Goal: Task Accomplishment & Management: Complete application form

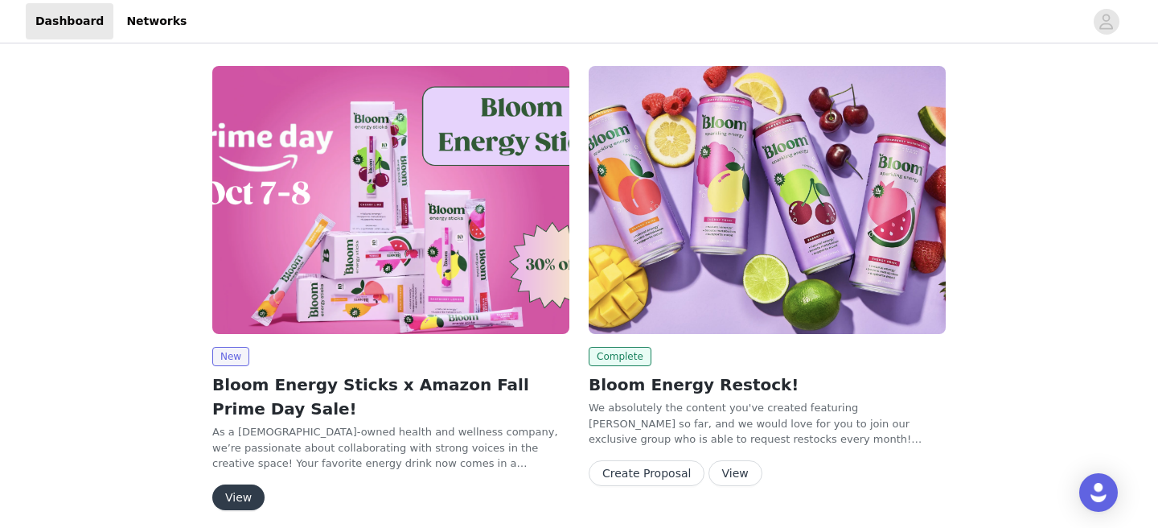
click at [239, 494] on button "View" at bounding box center [238, 497] width 52 height 26
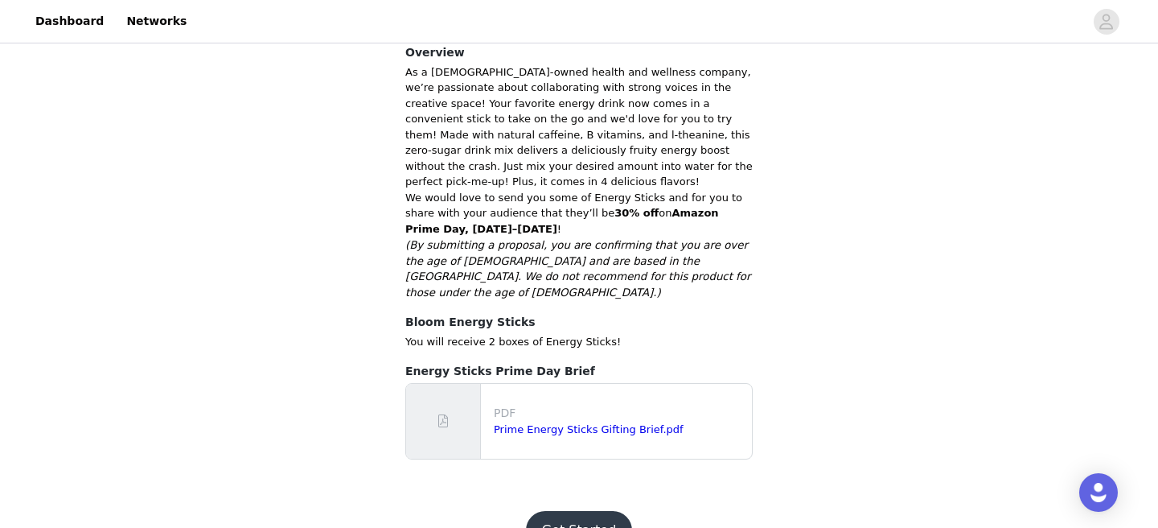
scroll to position [353, 0]
click at [596, 421] on link "Prime Energy Sticks Gifting Brief.pdf" at bounding box center [589, 427] width 190 height 12
click at [584, 509] on button "Get Started" at bounding box center [579, 528] width 107 height 39
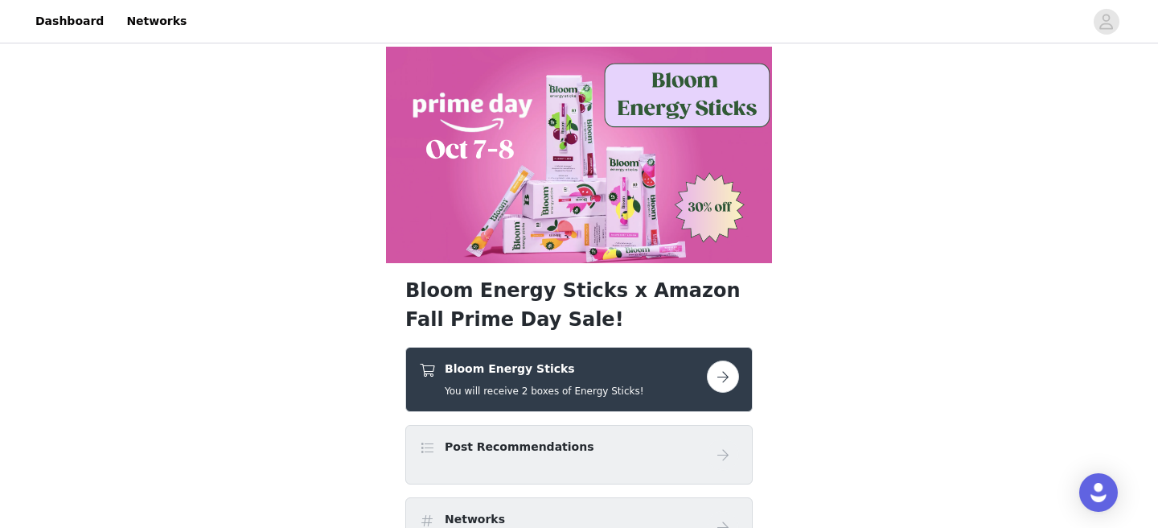
click at [722, 374] on button "button" at bounding box center [723, 376] width 32 height 32
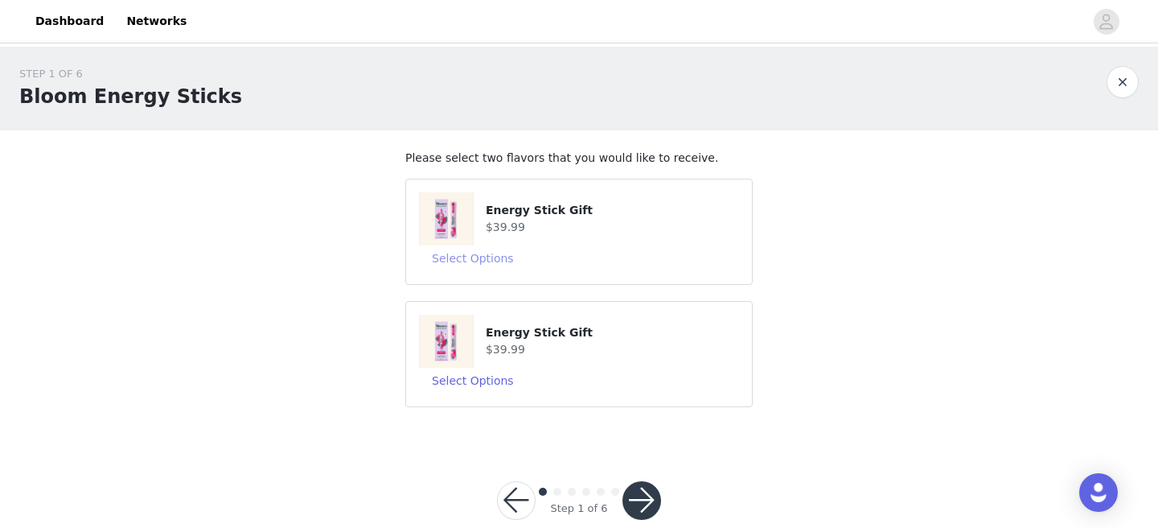
click at [483, 262] on button "Select Options" at bounding box center [473, 258] width 108 height 26
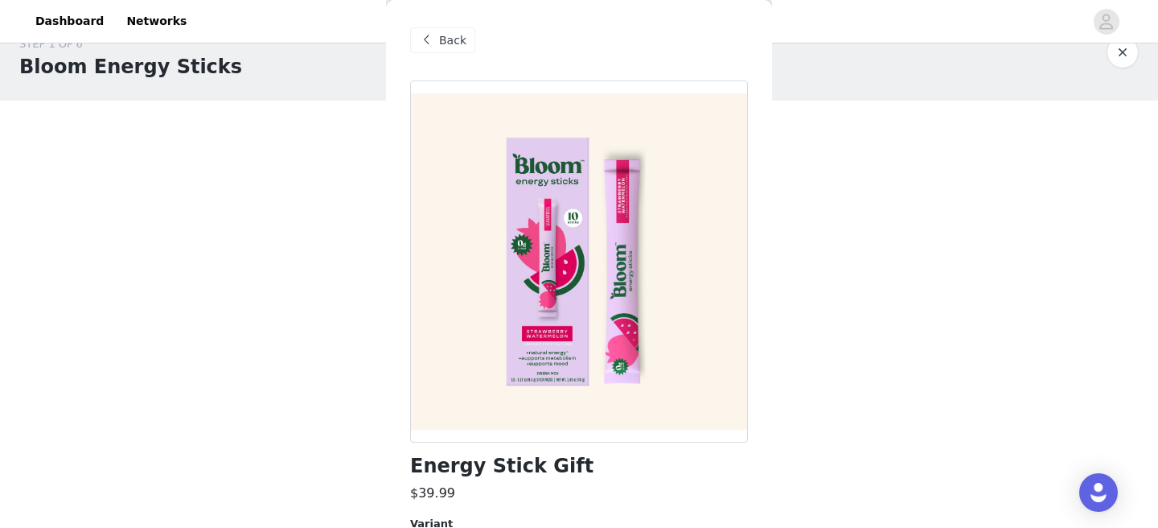
scroll to position [105, 0]
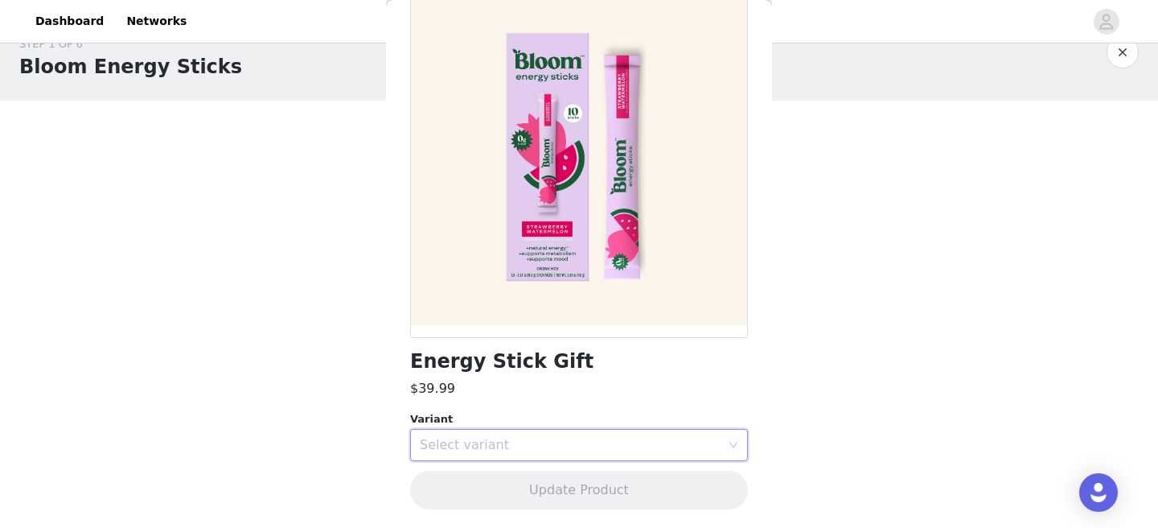
click at [740, 442] on div "Select variant" at bounding box center [579, 445] width 338 height 32
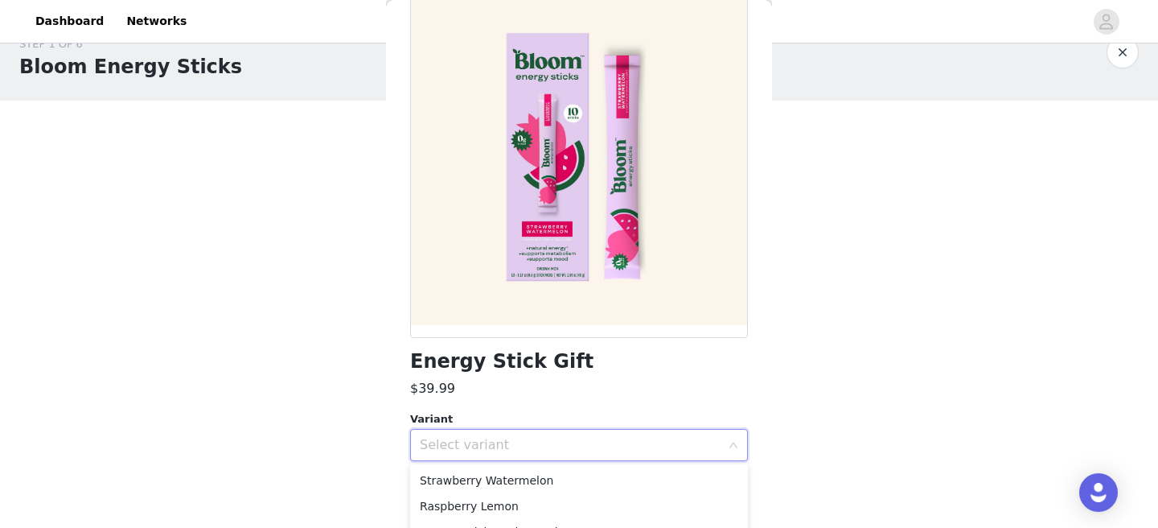
scroll to position [76, 0]
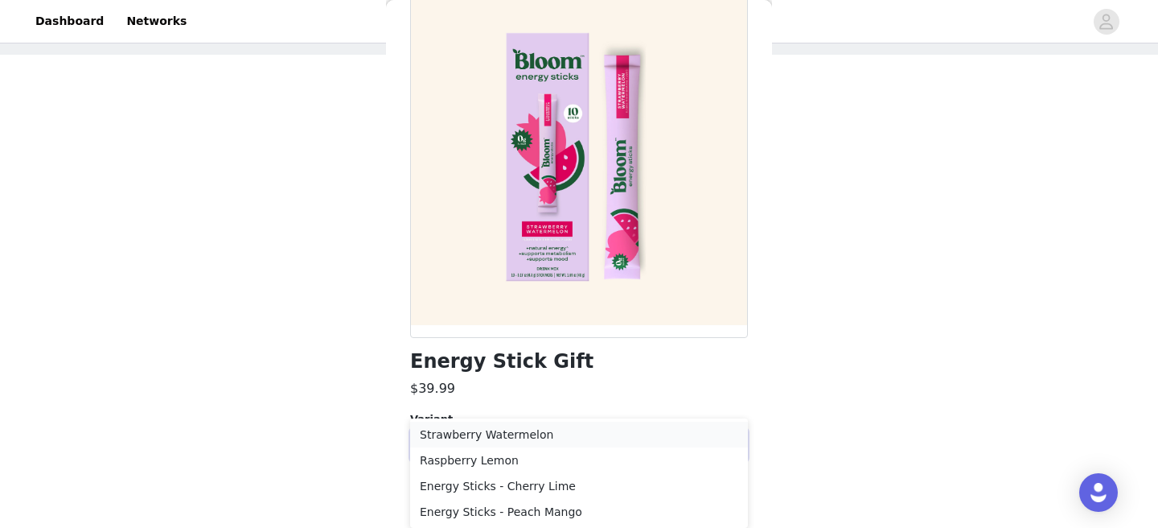
click at [557, 431] on li "Strawberry Watermelon" at bounding box center [579, 434] width 338 height 26
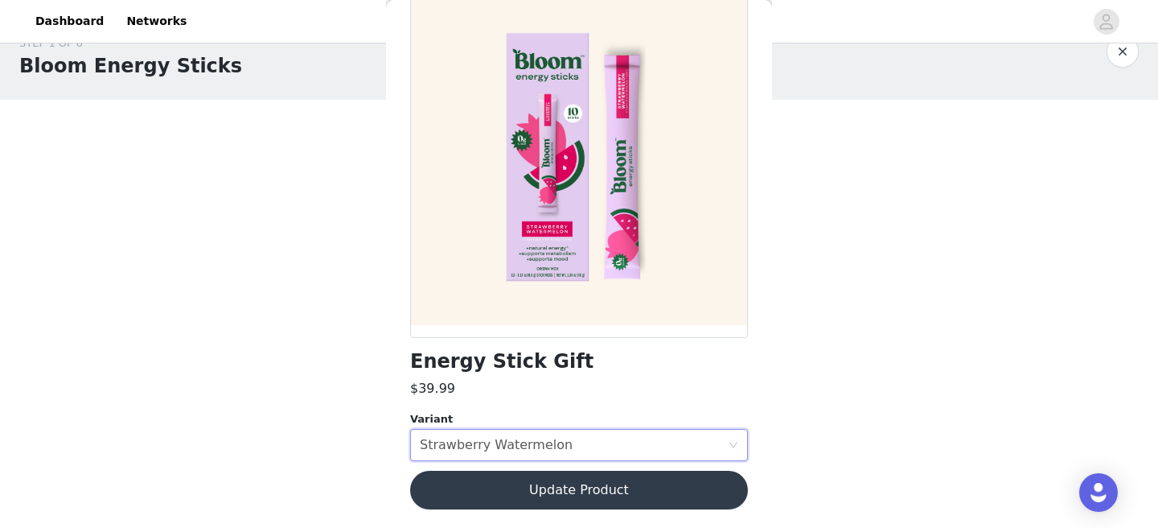
scroll to position [30, 0]
click at [644, 489] on button "Update Product" at bounding box center [579, 490] width 338 height 39
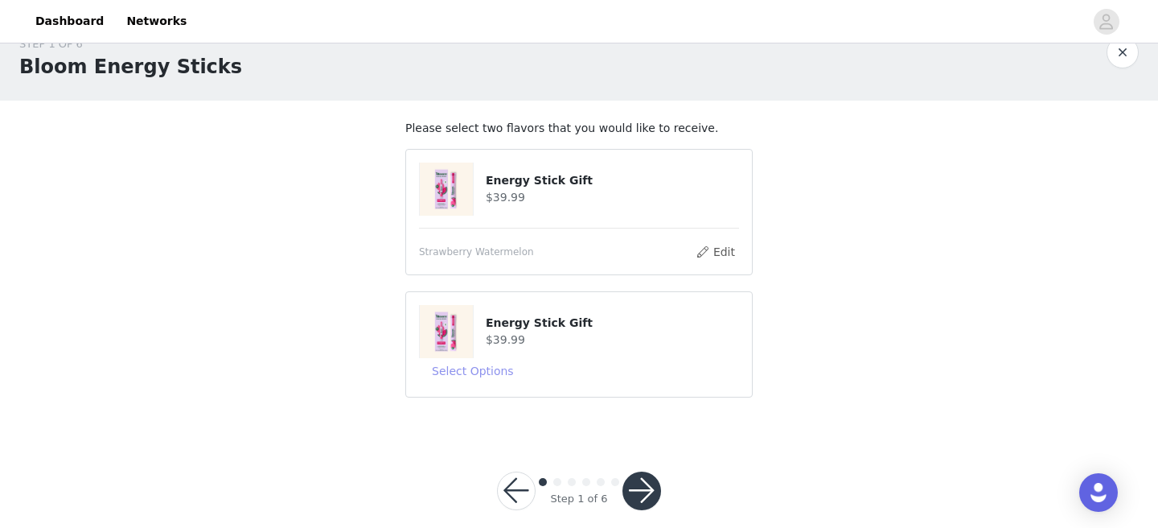
click at [475, 373] on button "Select Options" at bounding box center [473, 371] width 108 height 26
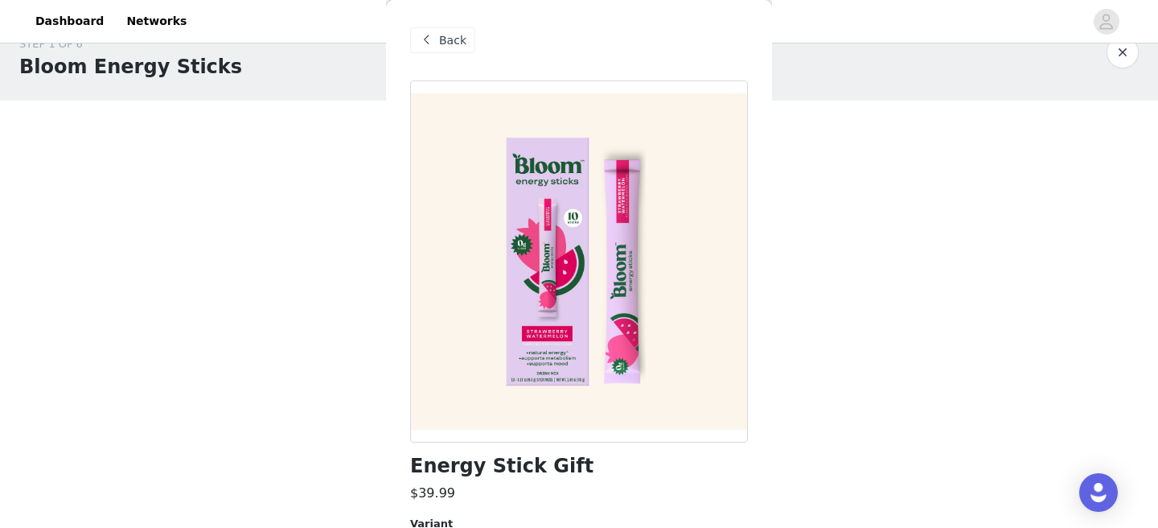
scroll to position [105, 0]
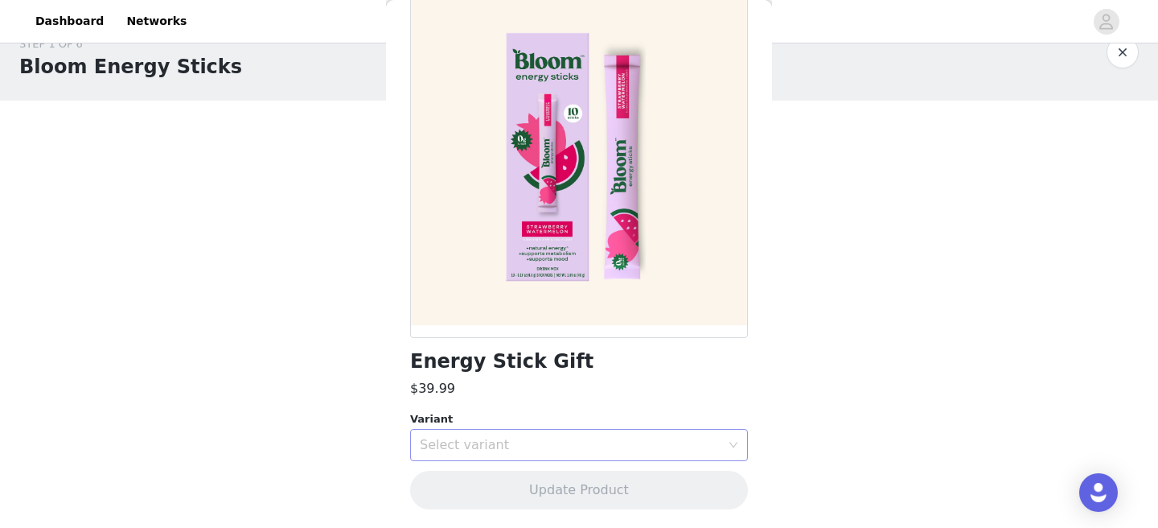
click at [725, 438] on div "Select variant" at bounding box center [574, 444] width 308 height 31
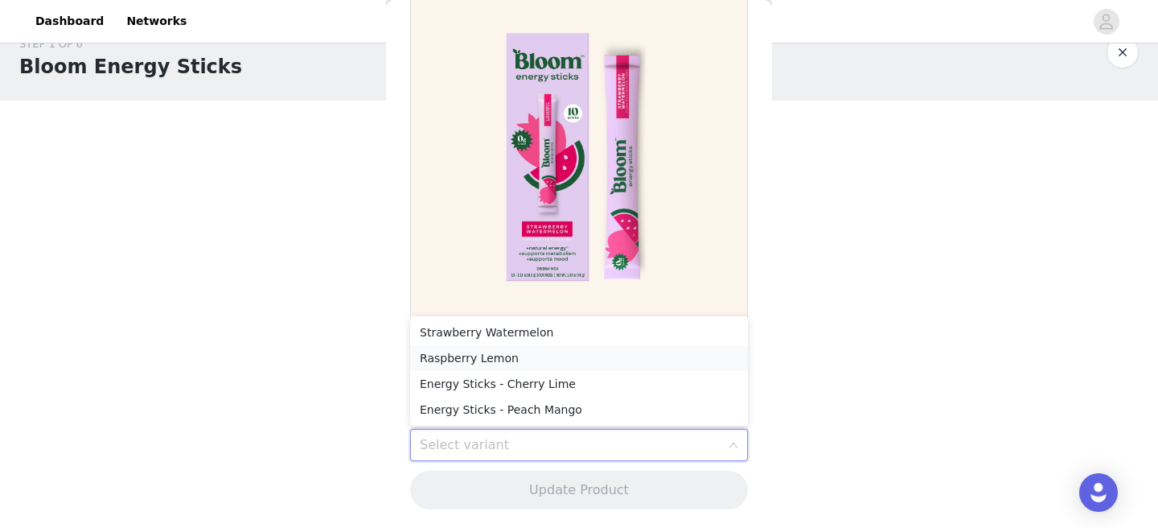
click at [532, 357] on li "Raspberry Lemon" at bounding box center [579, 358] width 338 height 26
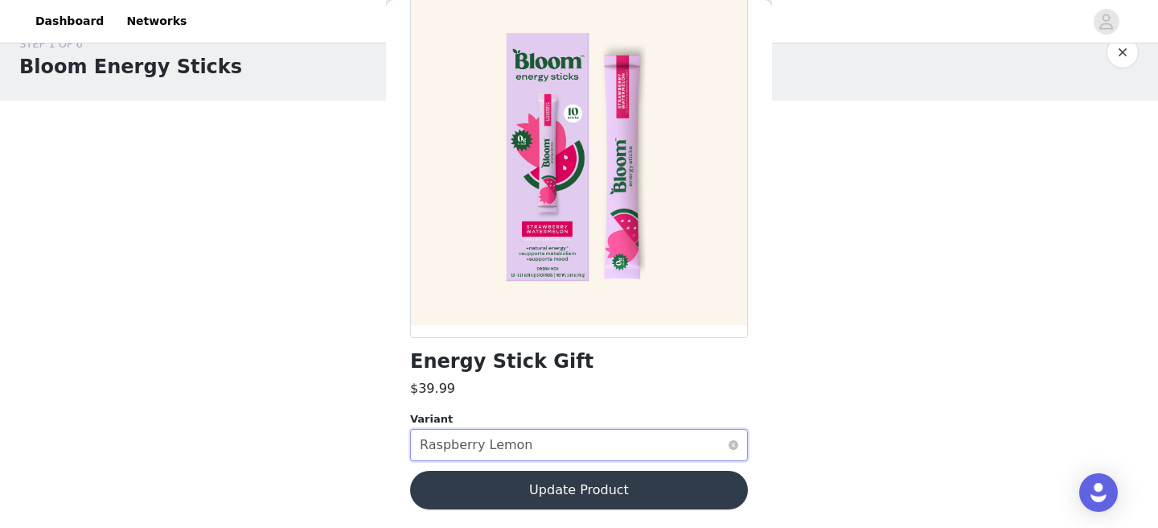
click at [697, 434] on div "Select variant Raspberry Lemon" at bounding box center [574, 444] width 308 height 31
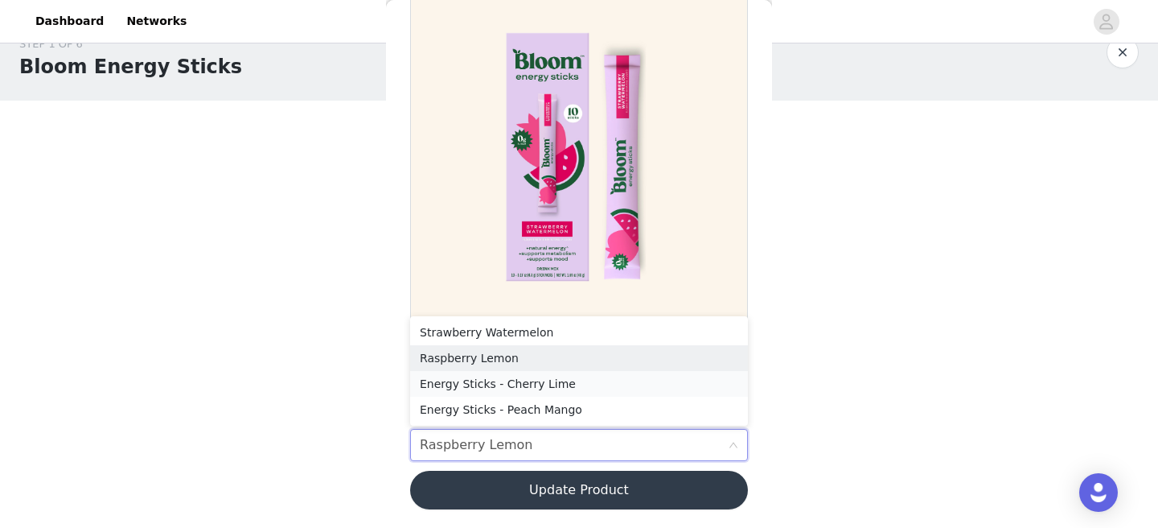
scroll to position [50, 0]
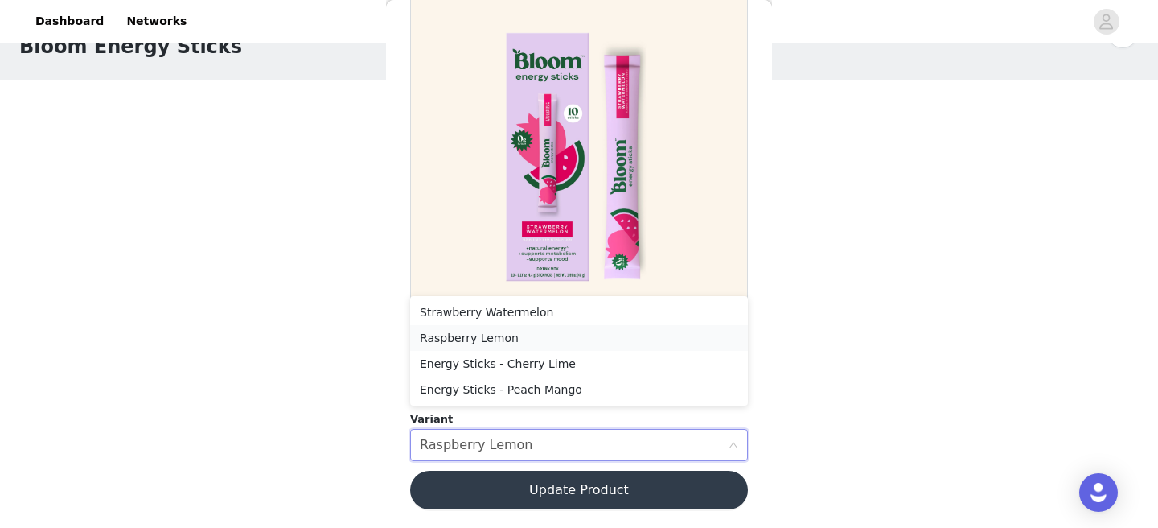
click at [647, 339] on li "Raspberry Lemon" at bounding box center [579, 338] width 338 height 26
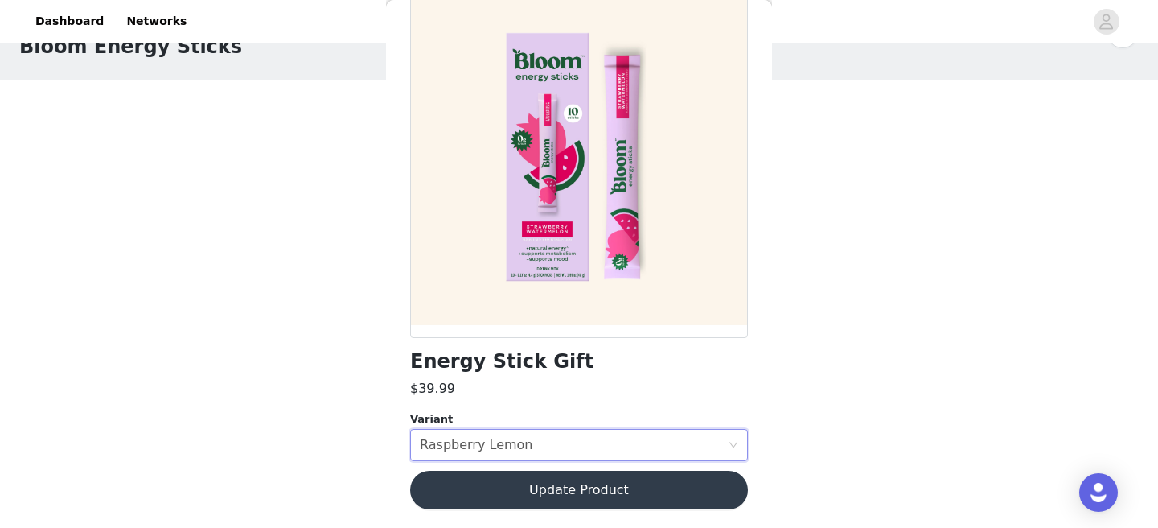
click at [602, 487] on button "Update Product" at bounding box center [579, 490] width 338 height 39
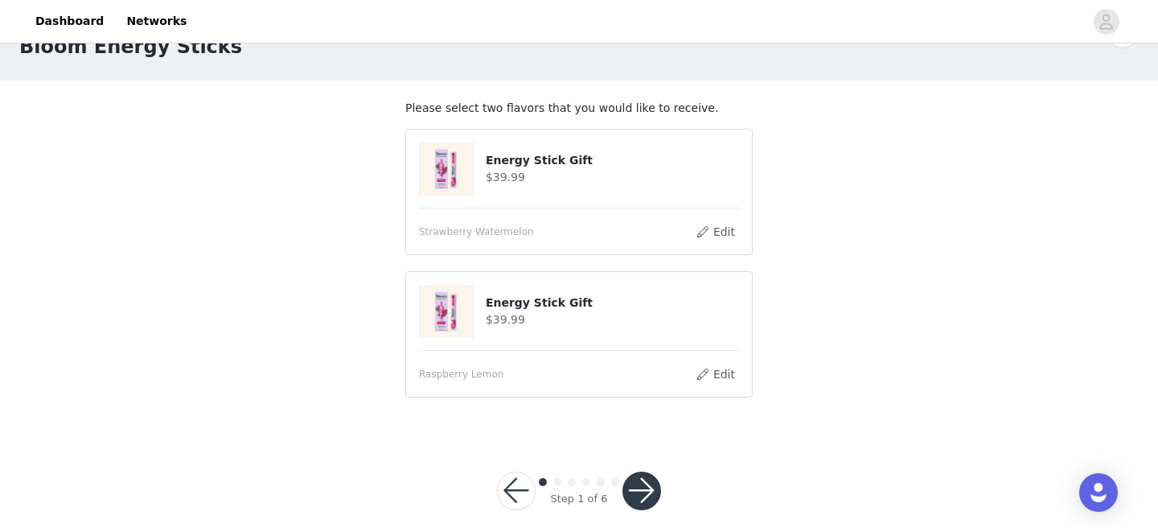
click at [647, 491] on button "button" at bounding box center [642, 490] width 39 height 39
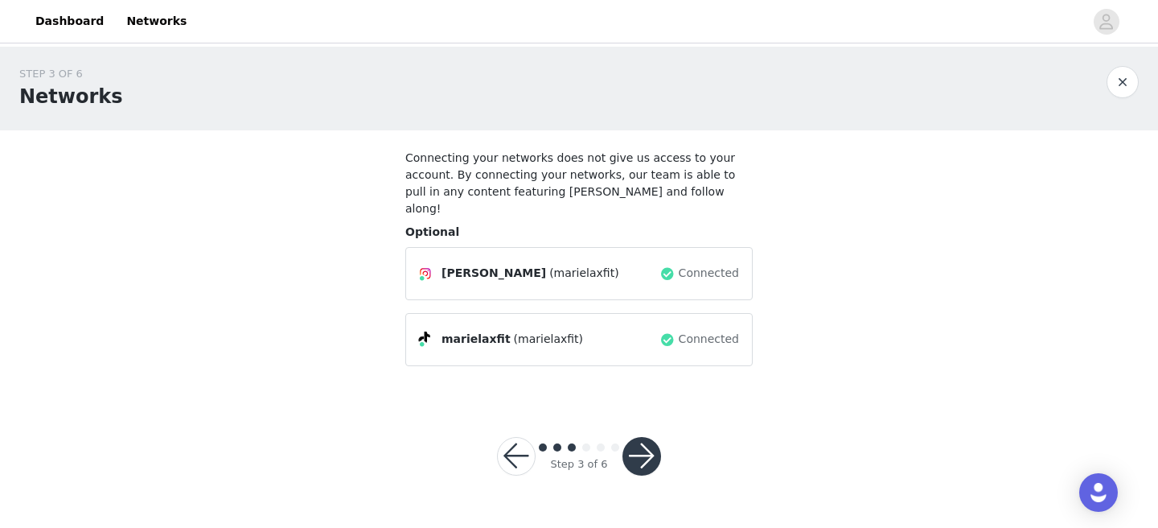
click at [640, 452] on button "button" at bounding box center [642, 456] width 39 height 39
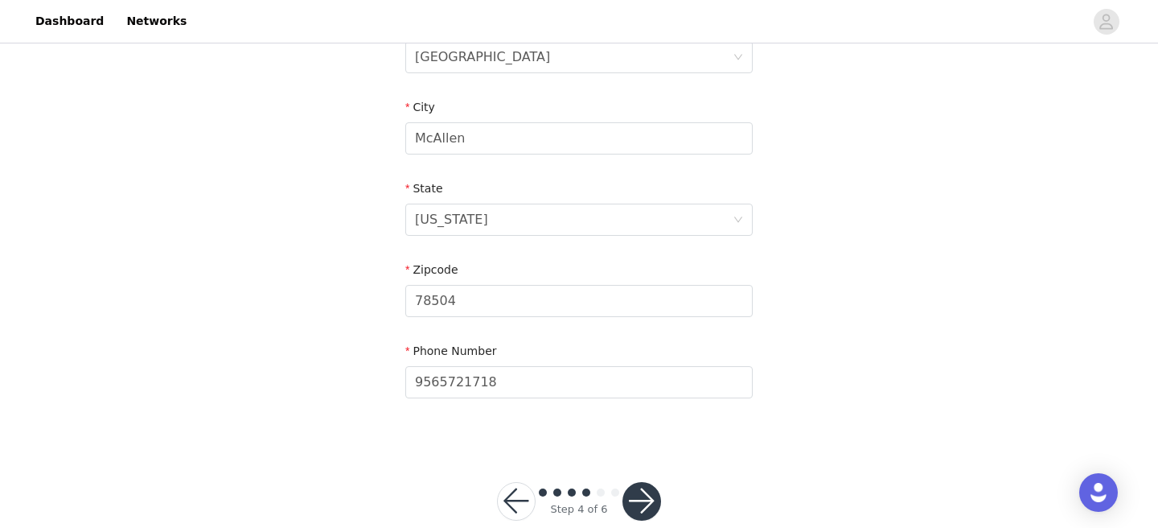
scroll to position [569, 0]
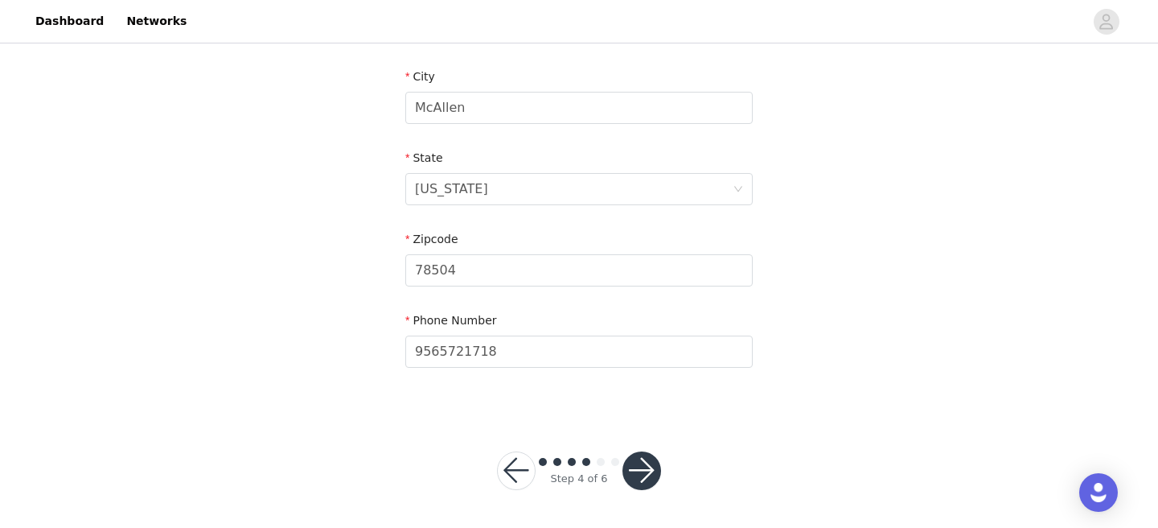
click at [643, 470] on button "button" at bounding box center [642, 470] width 39 height 39
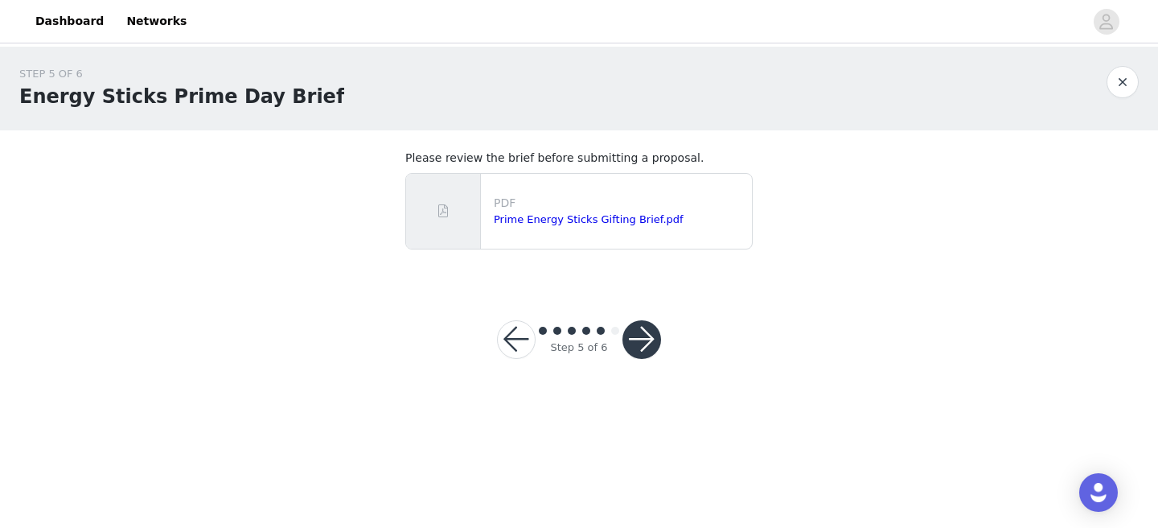
click at [640, 346] on button "button" at bounding box center [642, 339] width 39 height 39
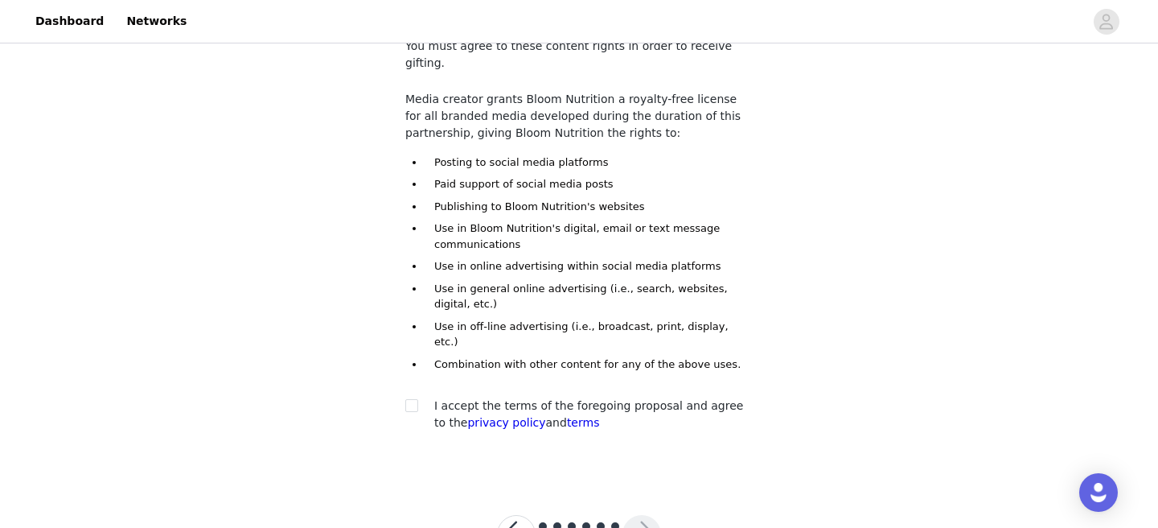
scroll to position [143, 0]
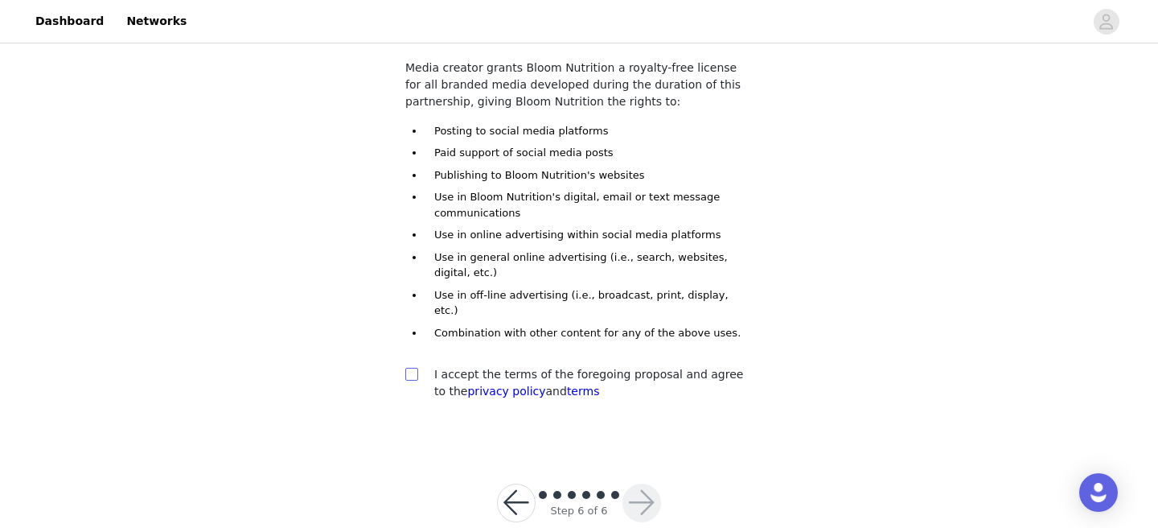
click at [407, 368] on input "checkbox" at bounding box center [410, 373] width 11 height 11
checkbox input "true"
click at [643, 483] on button "button" at bounding box center [642, 502] width 39 height 39
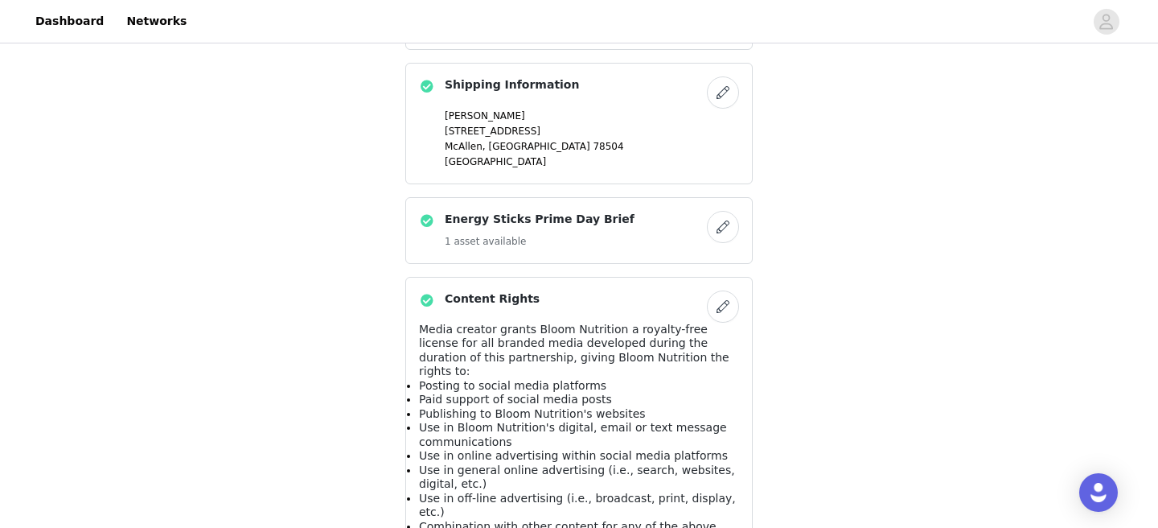
scroll to position [918, 0]
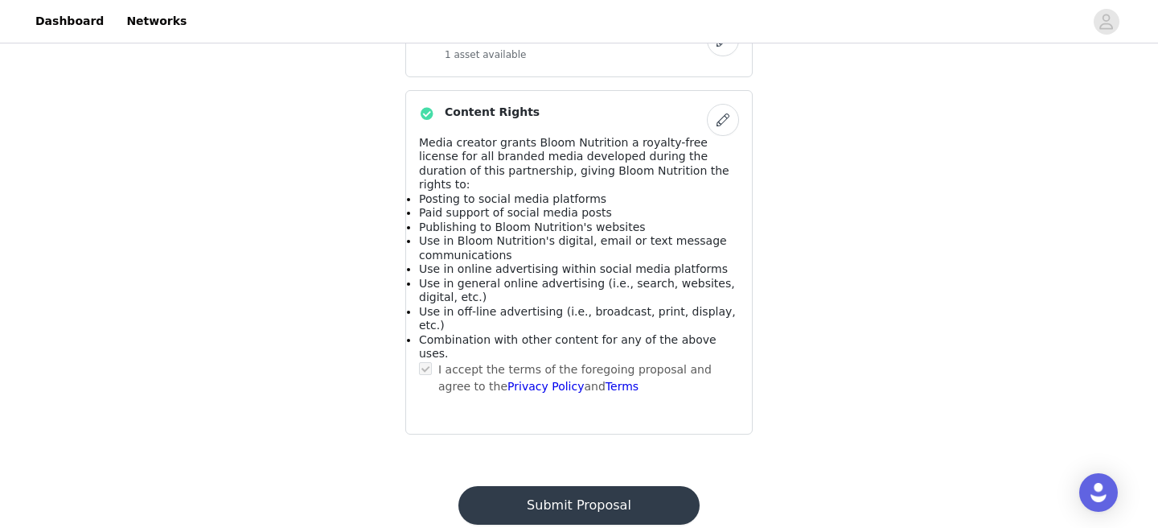
click at [619, 486] on button "Submit Proposal" at bounding box center [578, 505] width 240 height 39
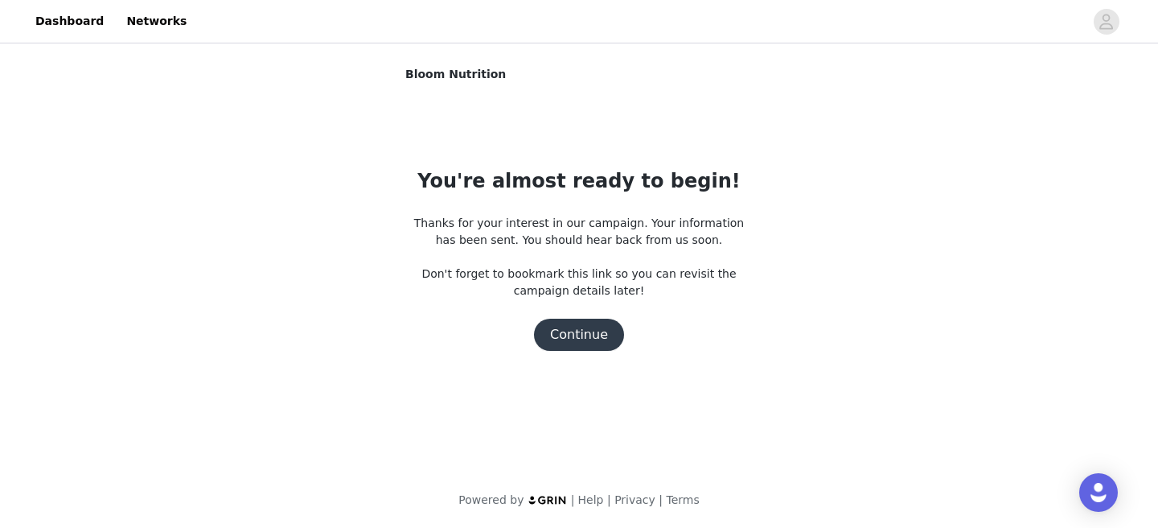
scroll to position [0, 0]
click at [576, 341] on button "Continue" at bounding box center [579, 334] width 90 height 32
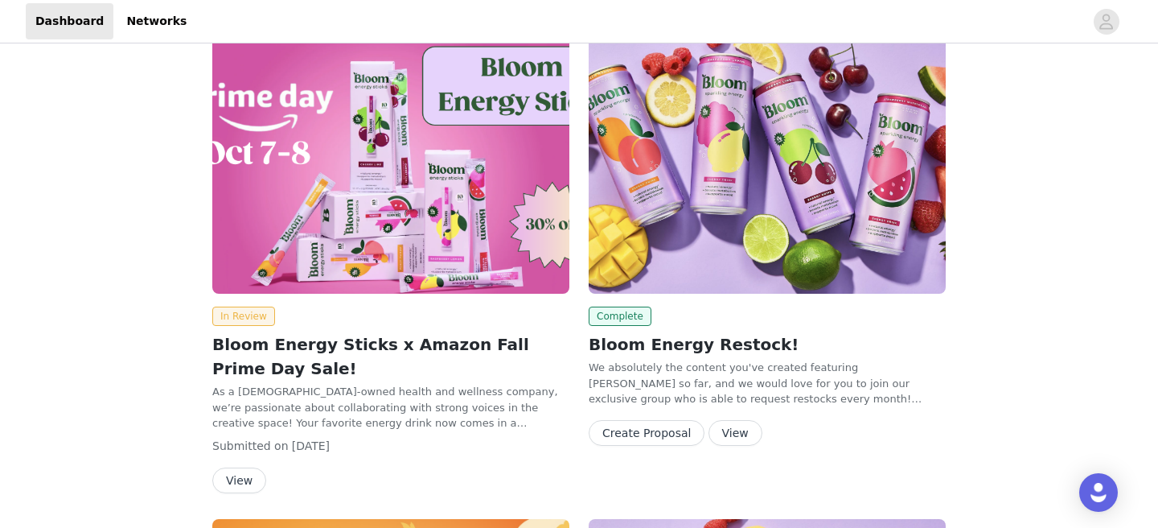
scroll to position [39, 0]
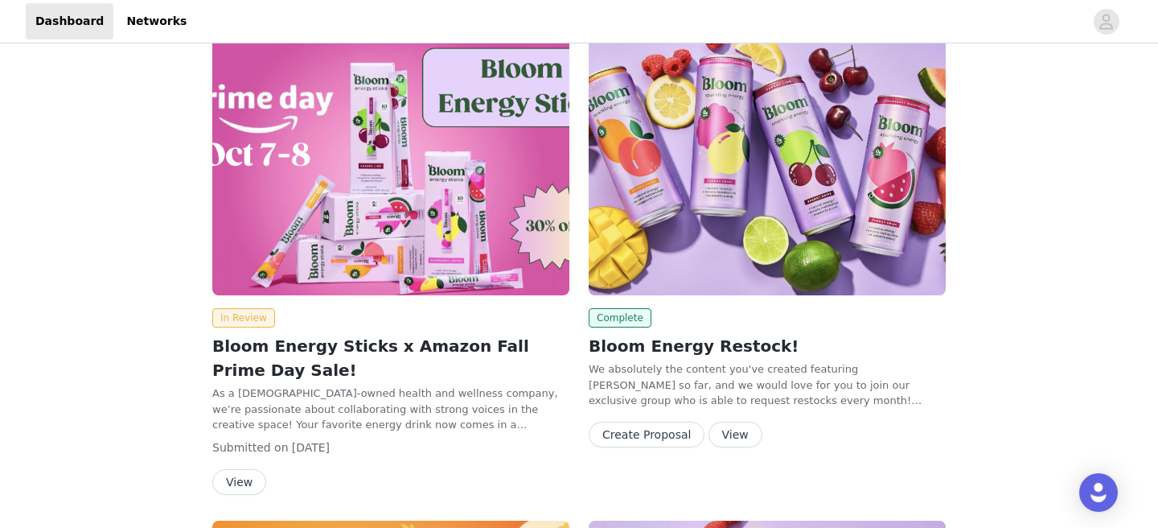
click at [639, 431] on button "Create Proposal" at bounding box center [647, 434] width 116 height 26
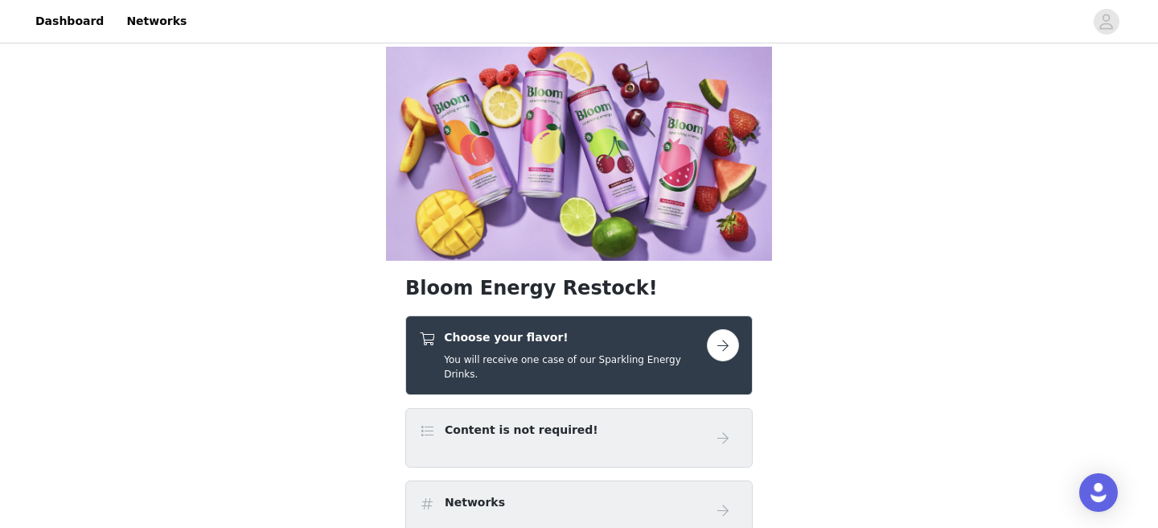
click at [728, 329] on button "button" at bounding box center [723, 345] width 32 height 32
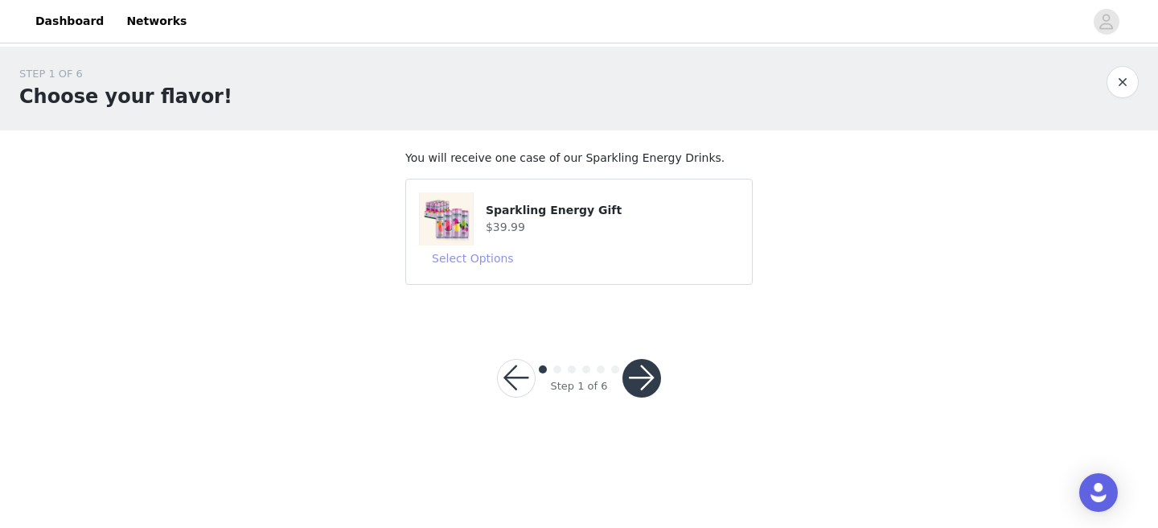
click at [460, 261] on button "Select Options" at bounding box center [473, 258] width 108 height 26
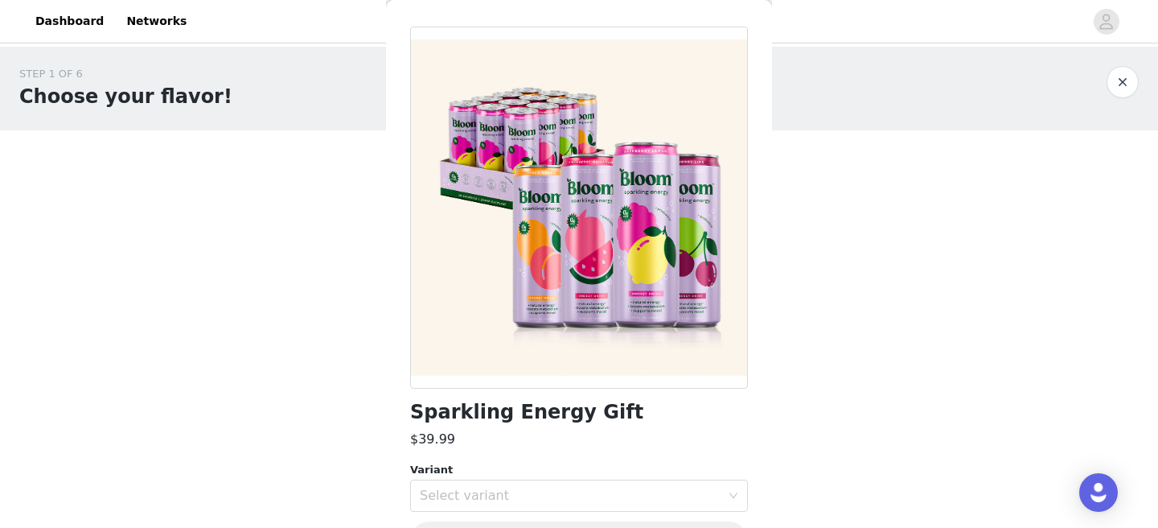
scroll to position [105, 0]
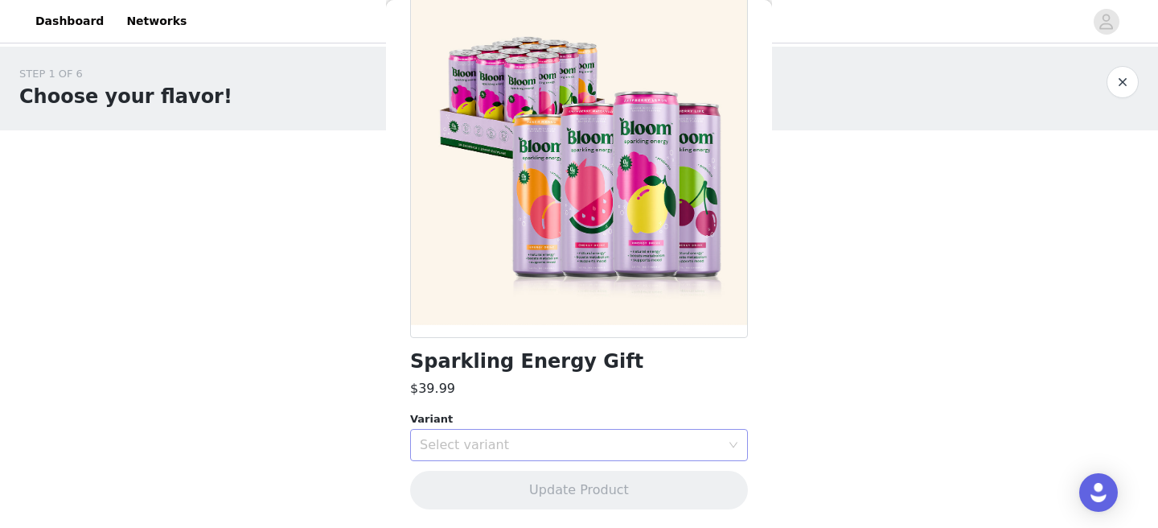
click at [735, 442] on icon "icon: down" at bounding box center [734, 445] width 10 height 10
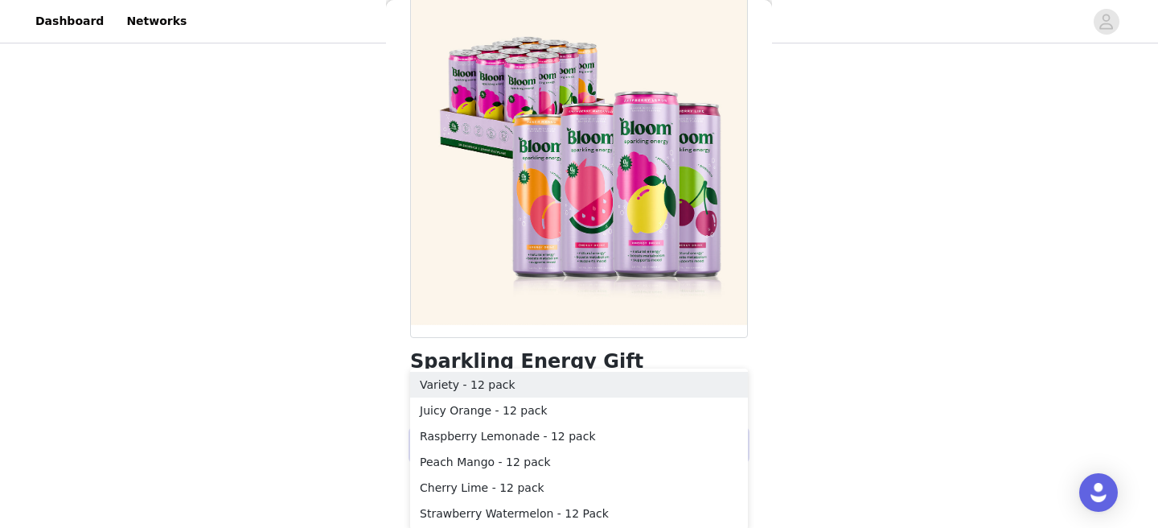
scroll to position [97, 0]
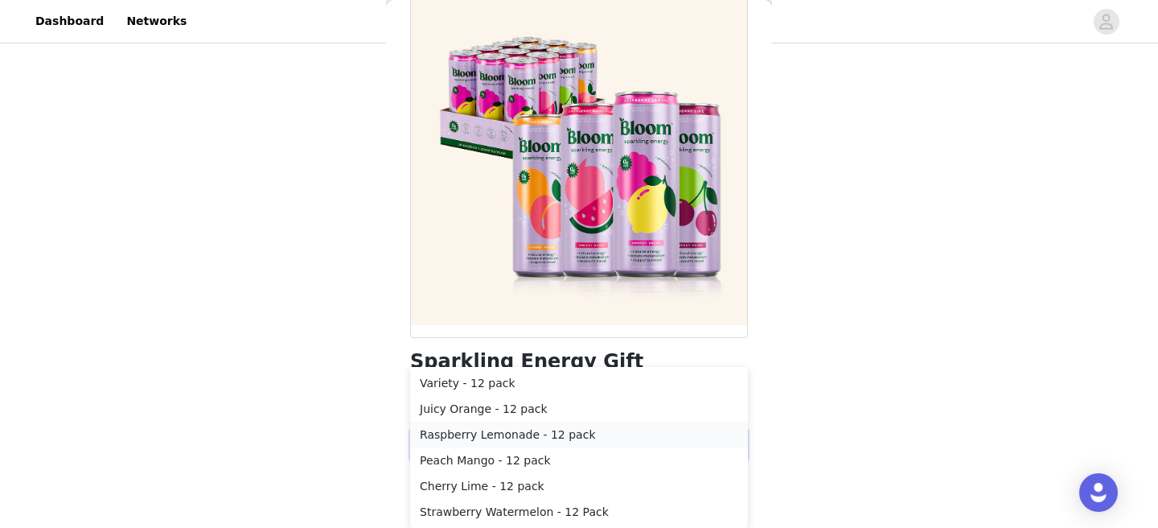
click at [627, 437] on li "Raspberry Lemonade - 12 pack" at bounding box center [579, 434] width 338 height 26
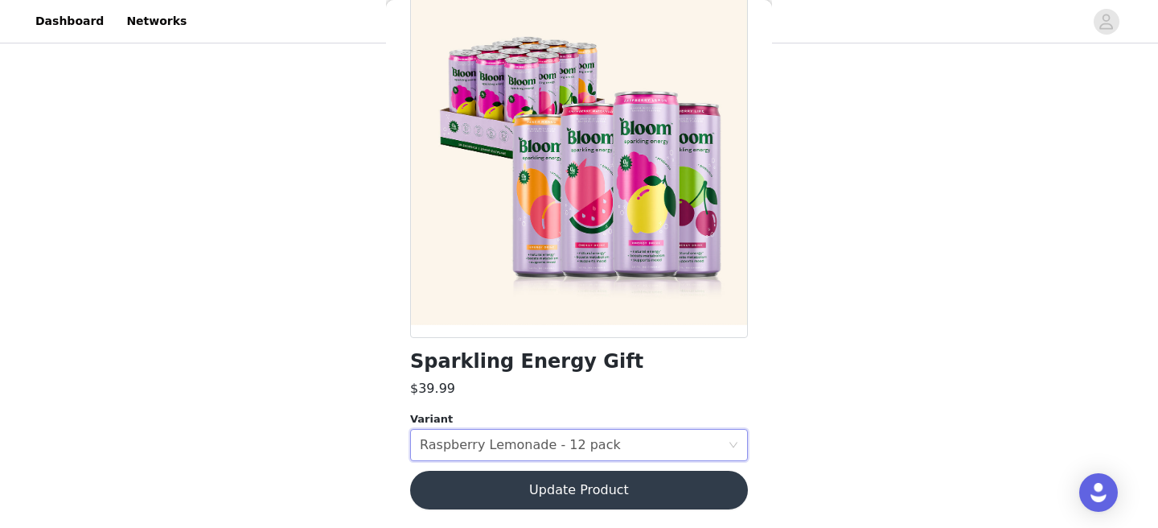
scroll to position [0, 0]
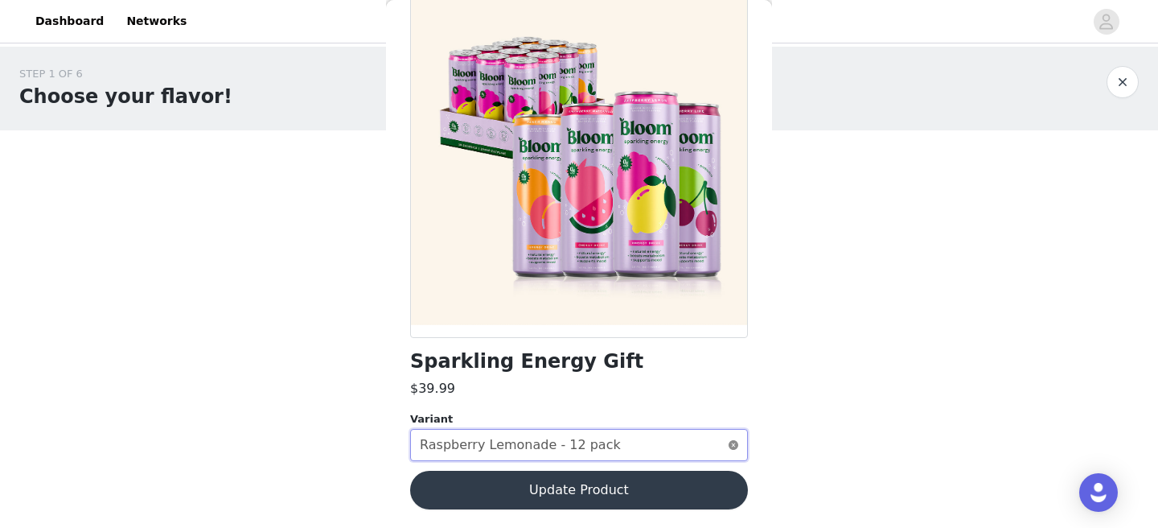
click at [731, 443] on icon "icon: close-circle" at bounding box center [734, 445] width 10 height 10
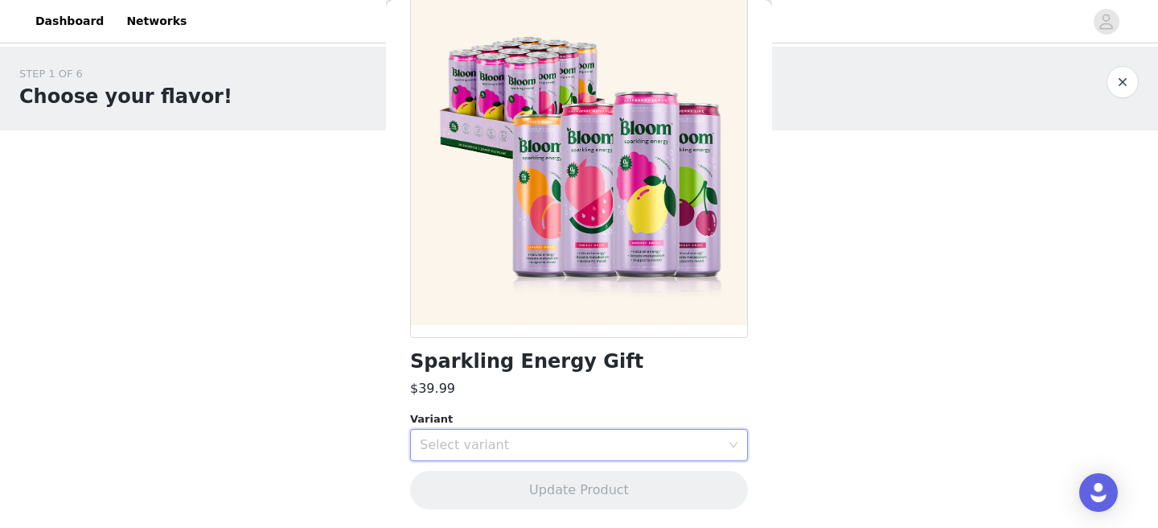
click at [735, 432] on div "Select variant" at bounding box center [579, 445] width 338 height 32
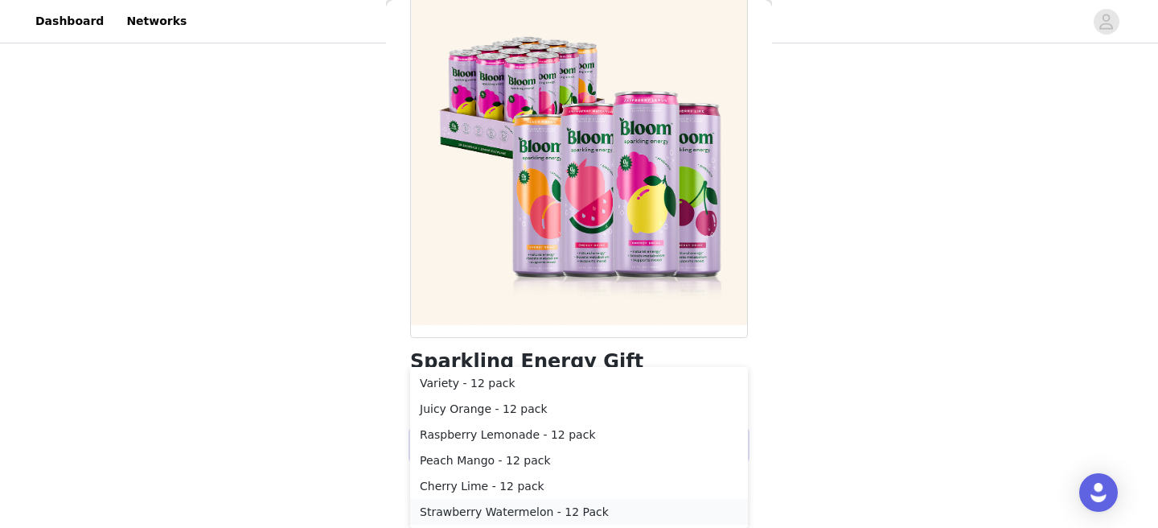
click at [603, 506] on li "Strawberry Watermelon - 12 Pack" at bounding box center [579, 512] width 338 height 26
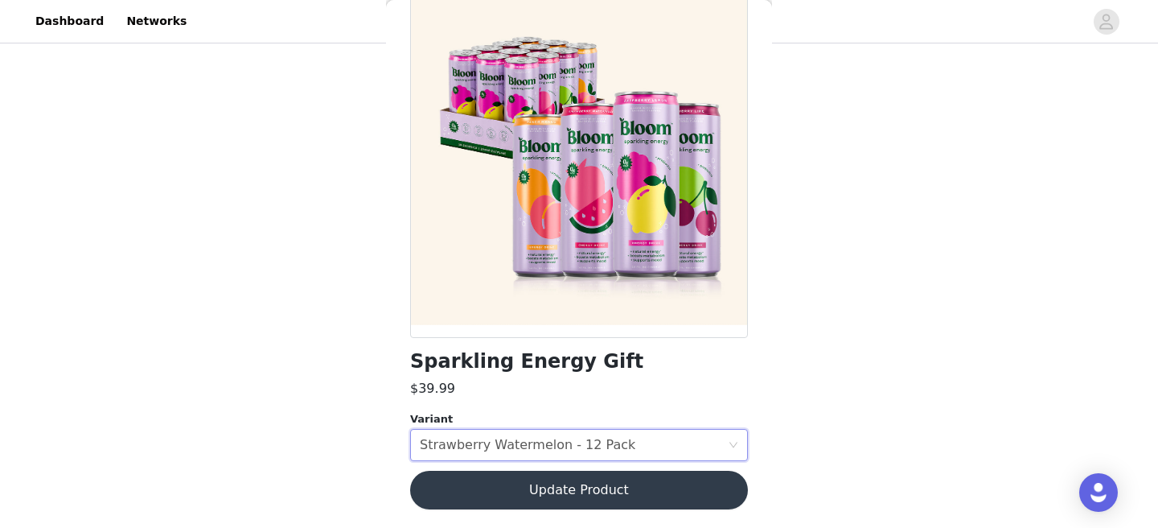
scroll to position [0, 0]
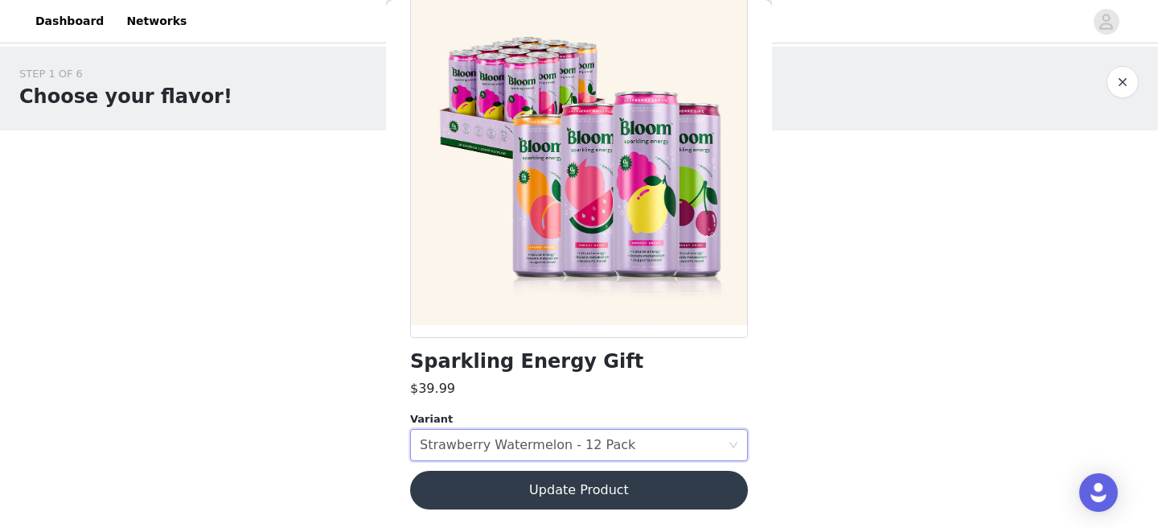
click at [627, 487] on button "Update Product" at bounding box center [579, 490] width 338 height 39
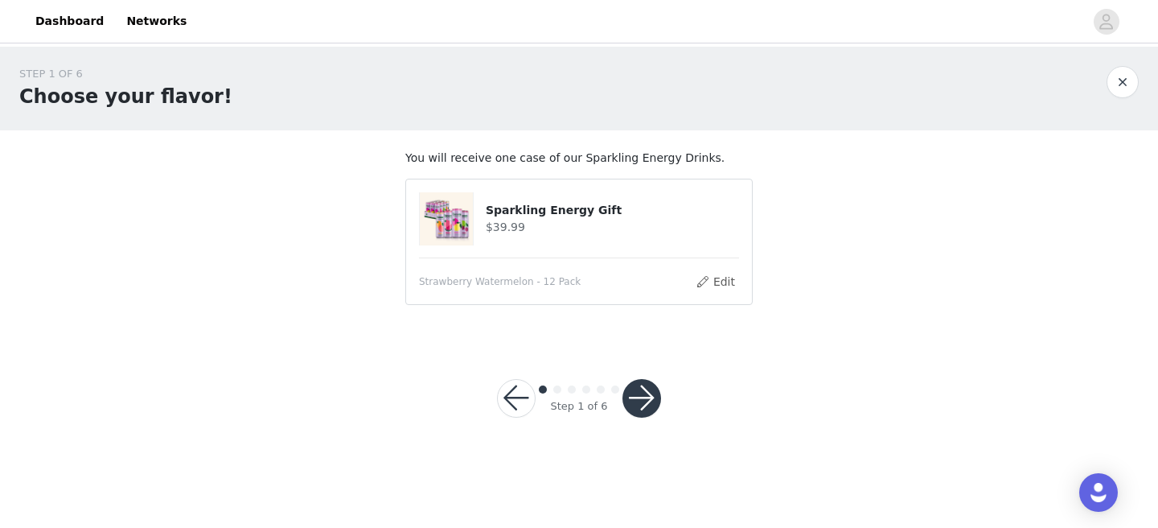
click at [645, 399] on button "button" at bounding box center [642, 398] width 39 height 39
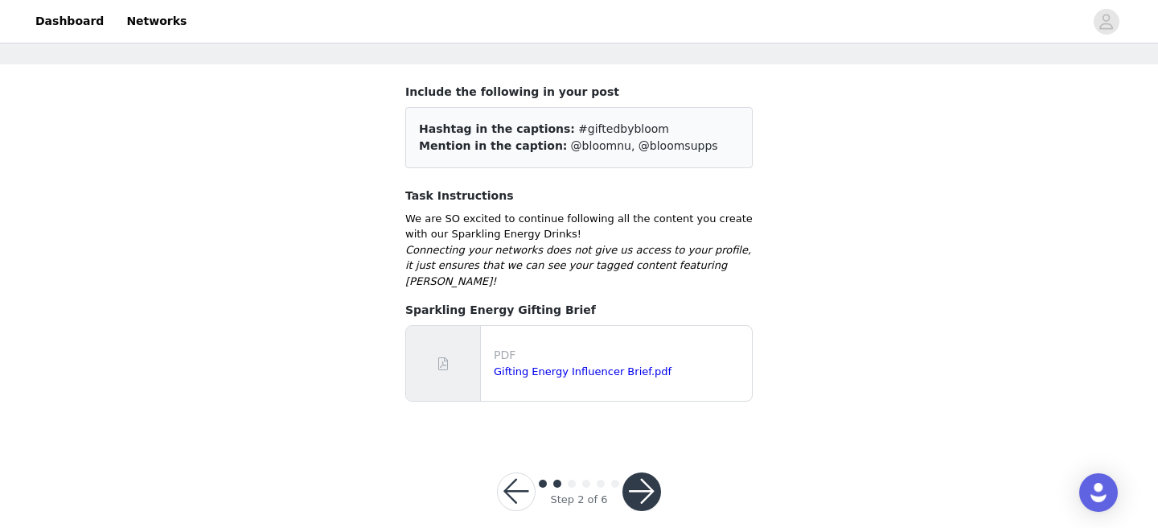
scroll to position [72, 0]
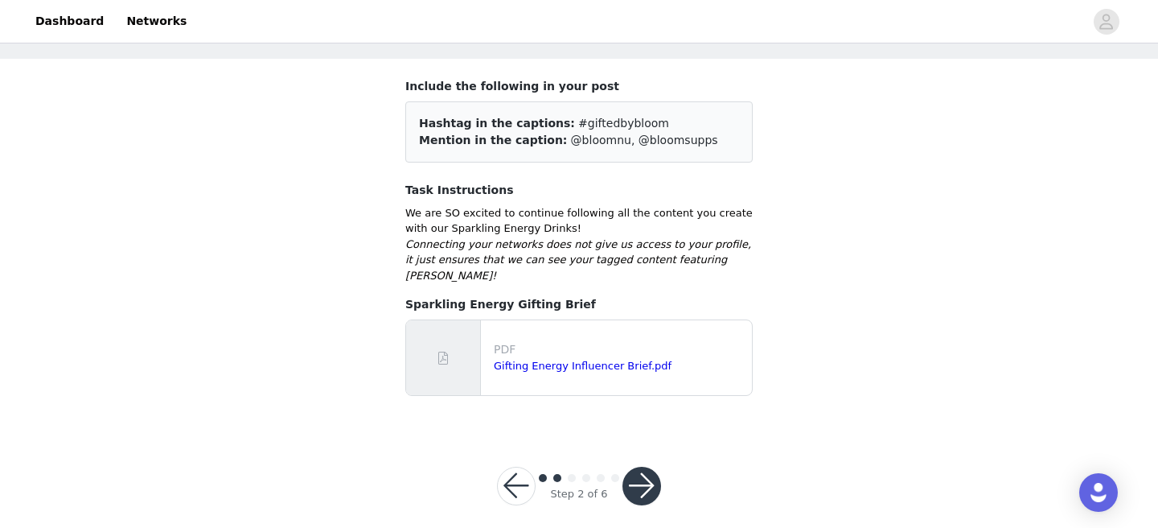
click at [634, 470] on button "button" at bounding box center [642, 485] width 39 height 39
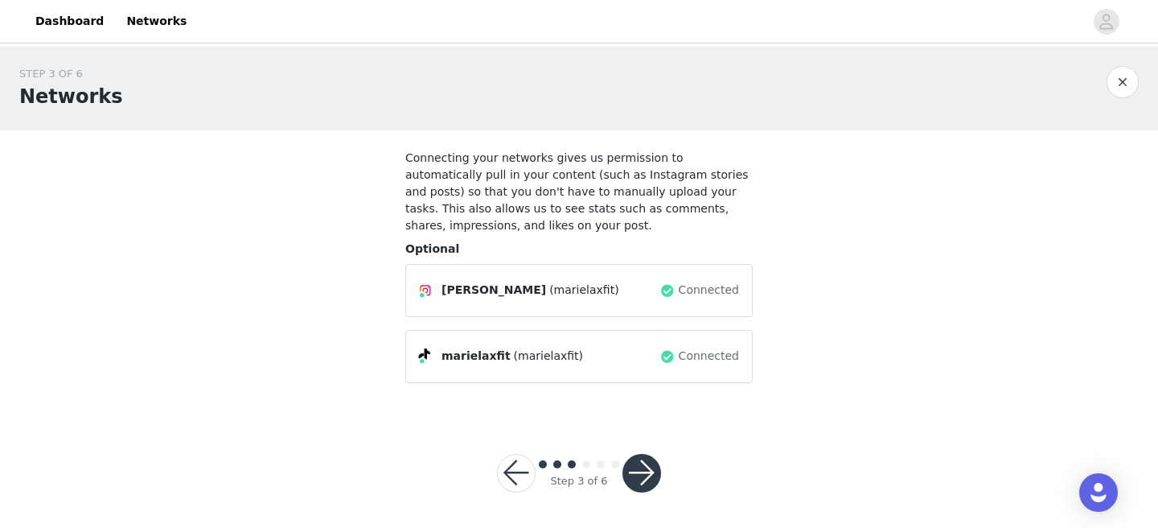
click at [514, 474] on button "button" at bounding box center [516, 473] width 39 height 39
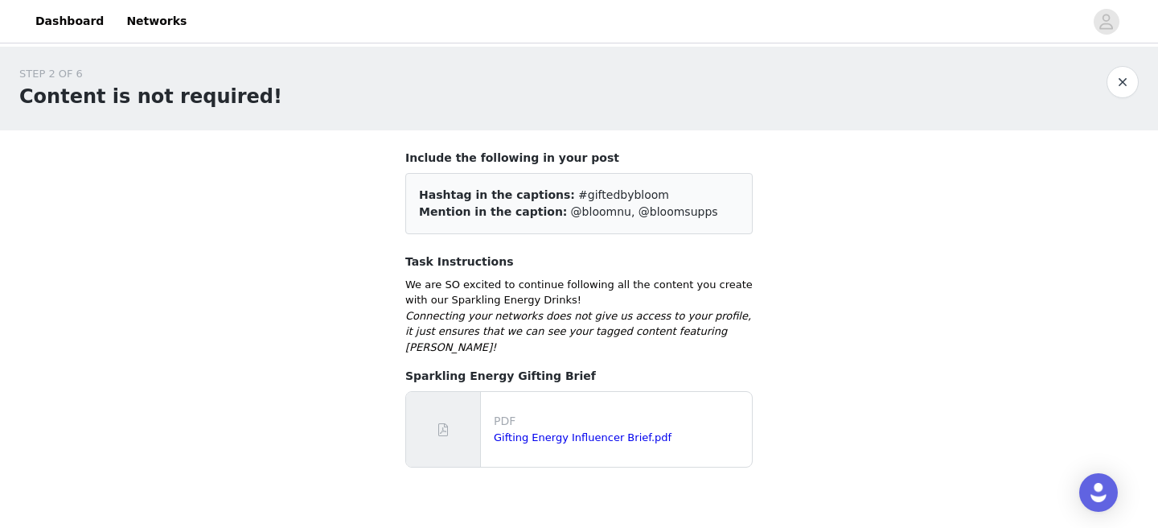
scroll to position [72, 0]
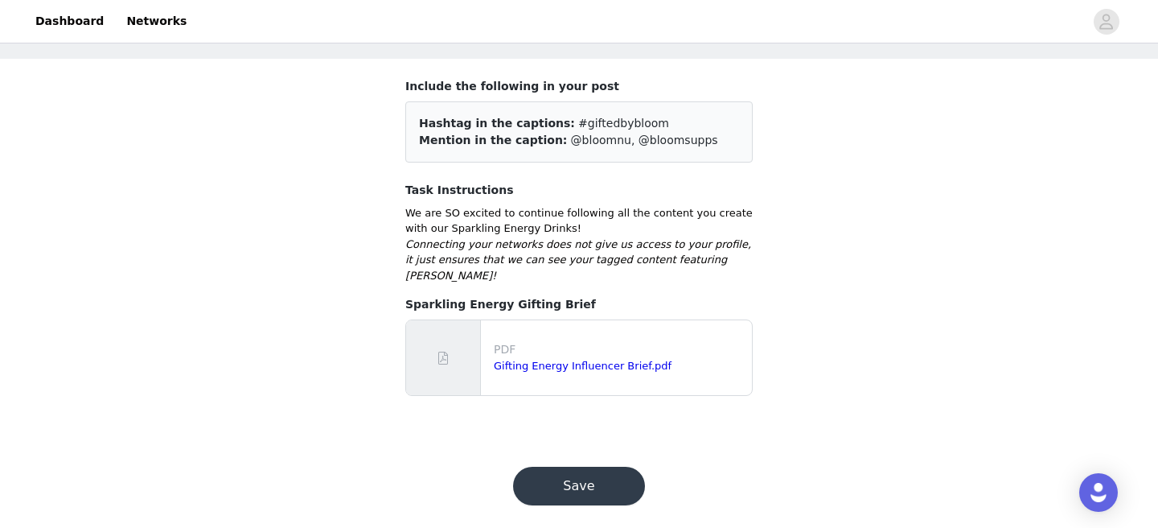
click at [590, 477] on button "Save" at bounding box center [579, 485] width 132 height 39
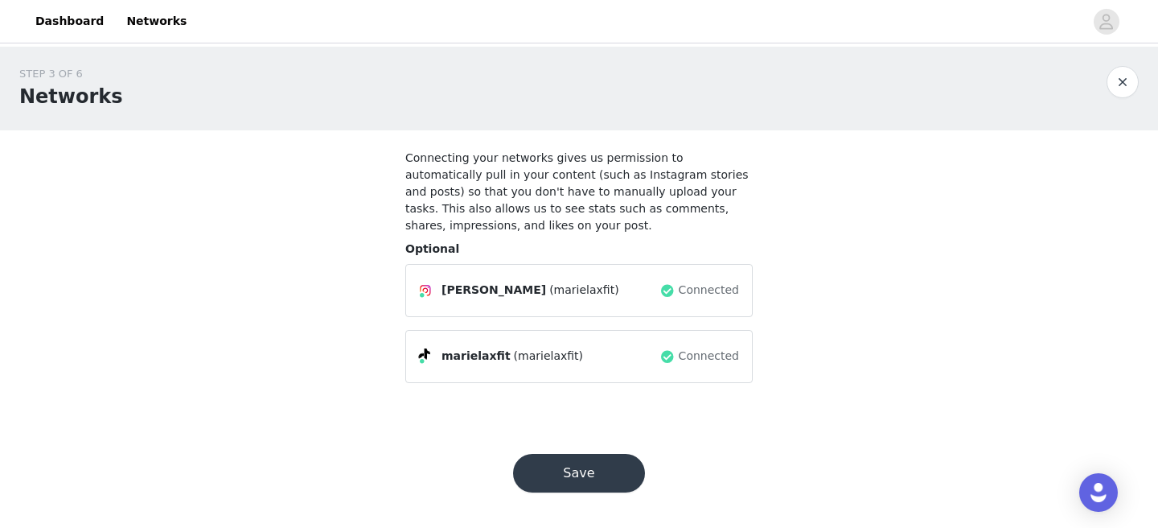
click at [594, 479] on button "Save" at bounding box center [579, 473] width 132 height 39
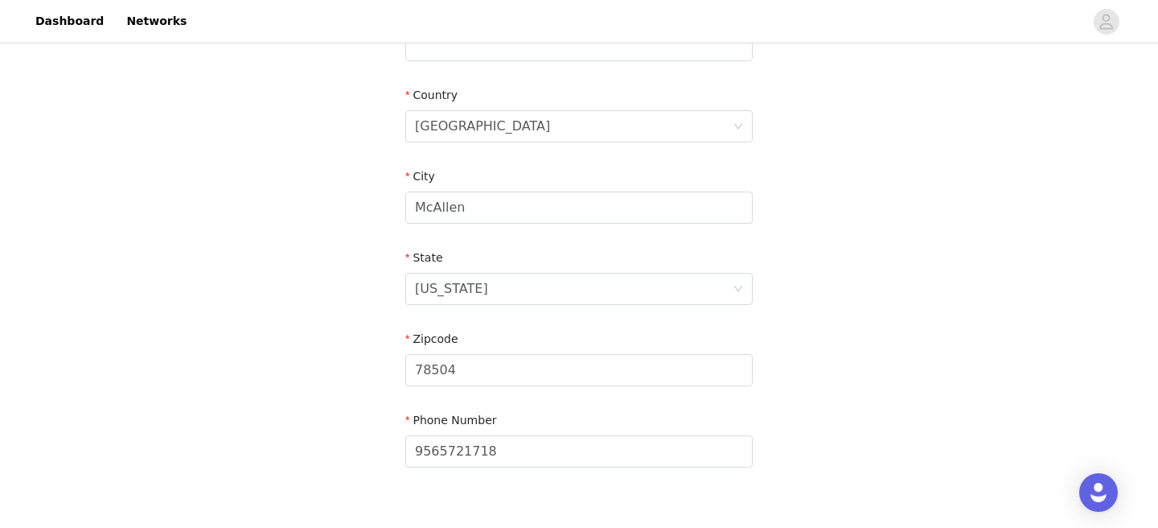
scroll to position [569, 0]
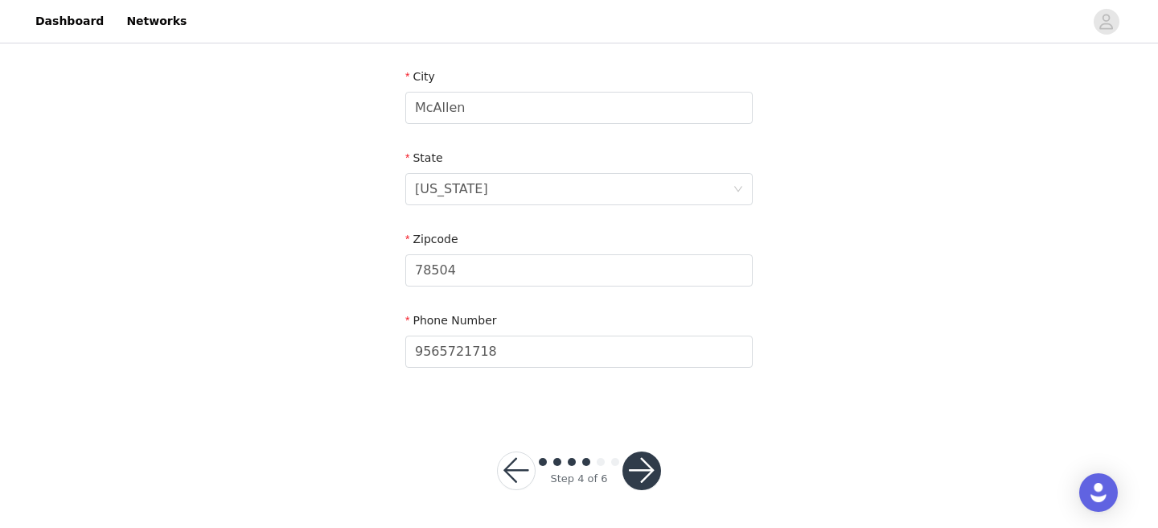
click at [638, 472] on button "button" at bounding box center [642, 470] width 39 height 39
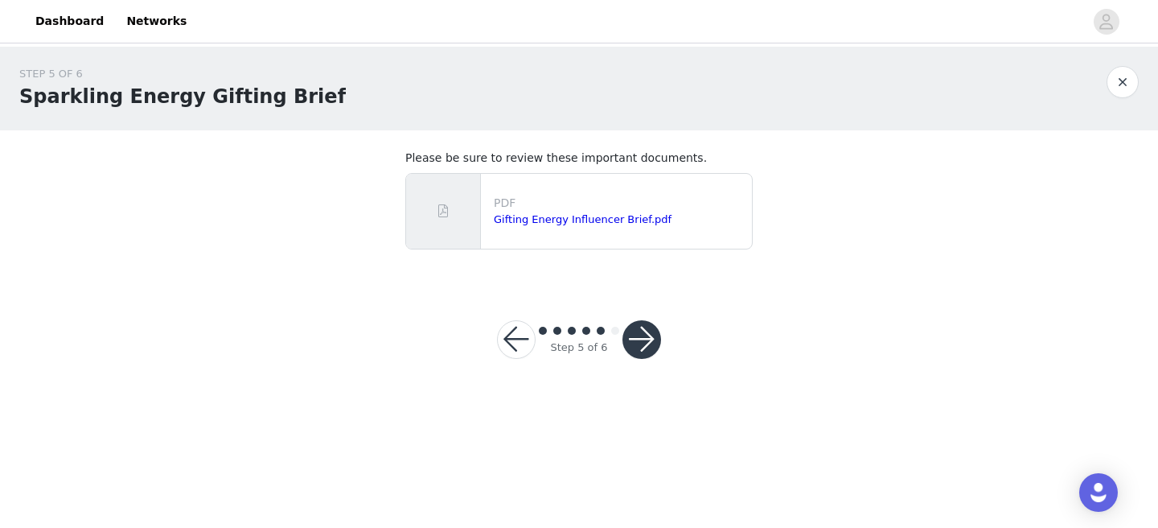
click at [643, 337] on button "button" at bounding box center [642, 339] width 39 height 39
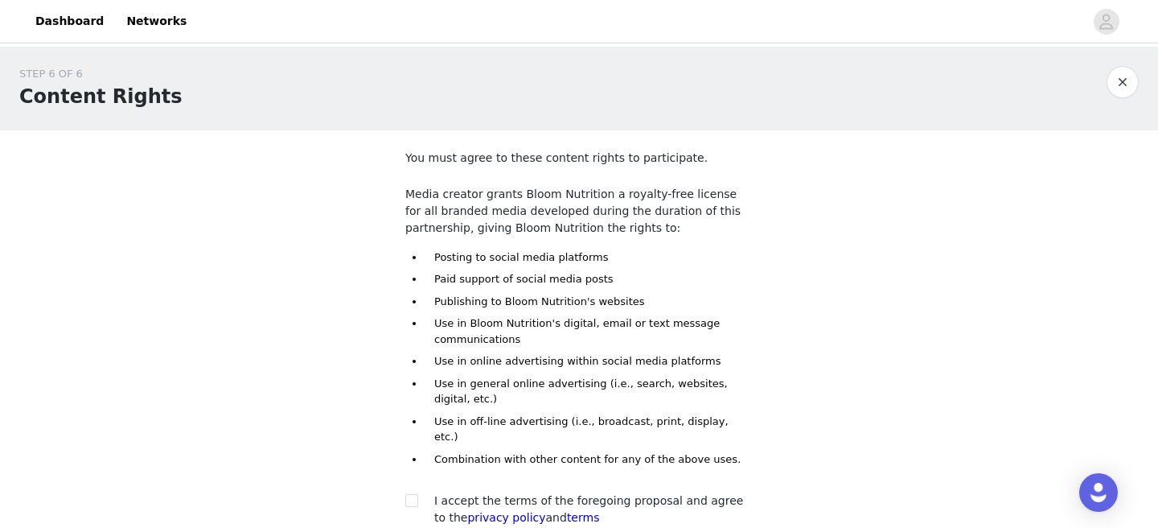
scroll to position [143, 0]
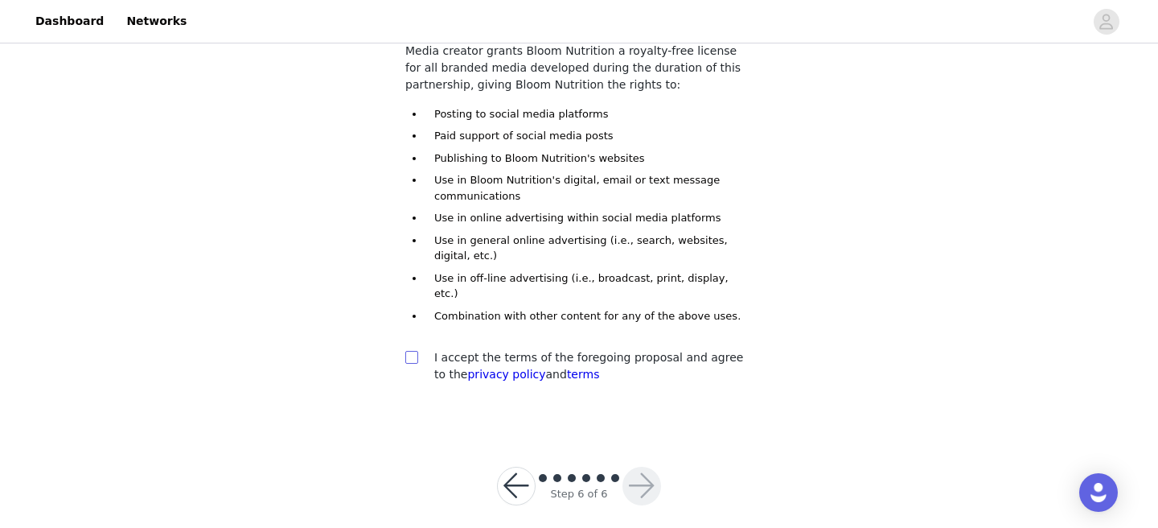
click at [406, 351] on input "checkbox" at bounding box center [410, 356] width 11 height 11
checkbox input "true"
click at [644, 479] on button "button" at bounding box center [642, 485] width 39 height 39
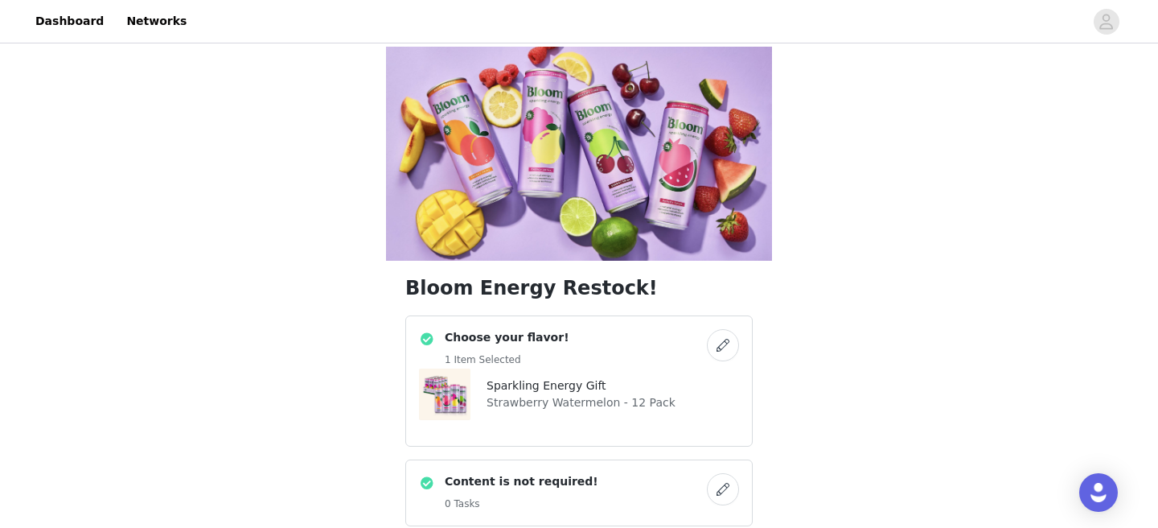
click at [724, 329] on button "button" at bounding box center [723, 345] width 32 height 32
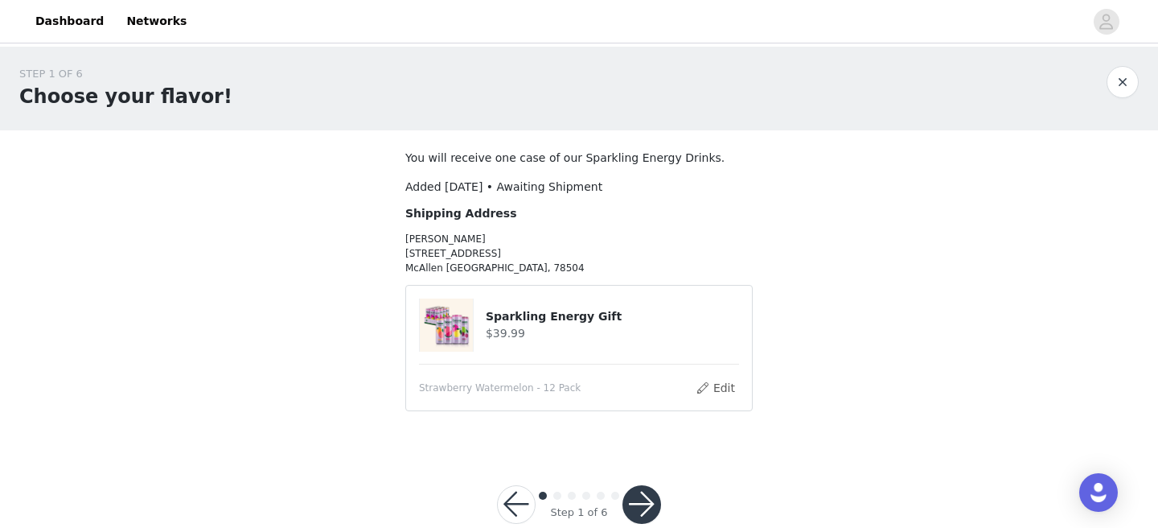
click at [523, 383] on span "Strawberry Watermelon - 12 Pack" at bounding box center [500, 387] width 162 height 14
click at [721, 382] on button "Edit" at bounding box center [715, 387] width 41 height 19
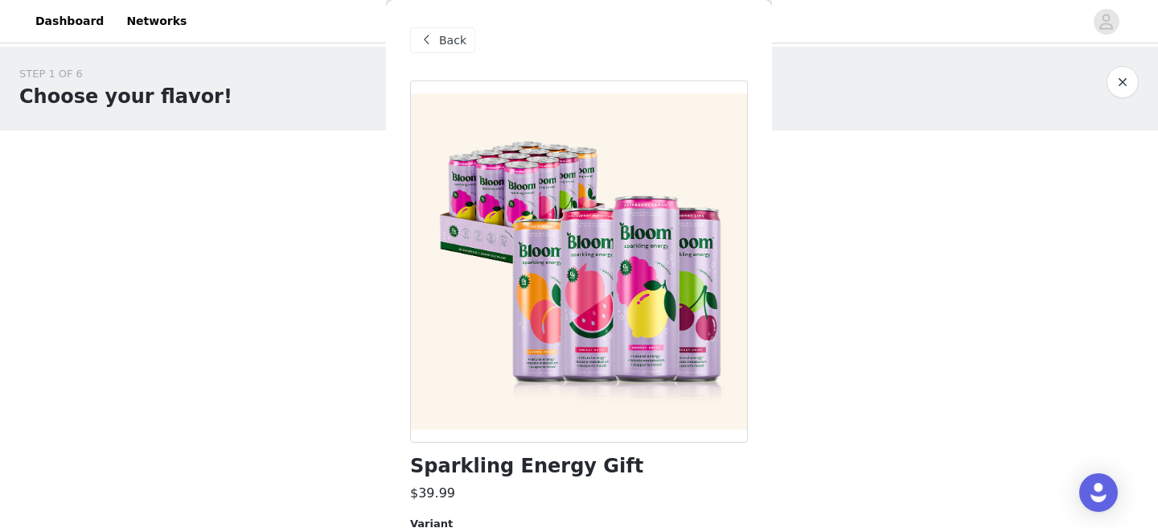
scroll to position [105, 0]
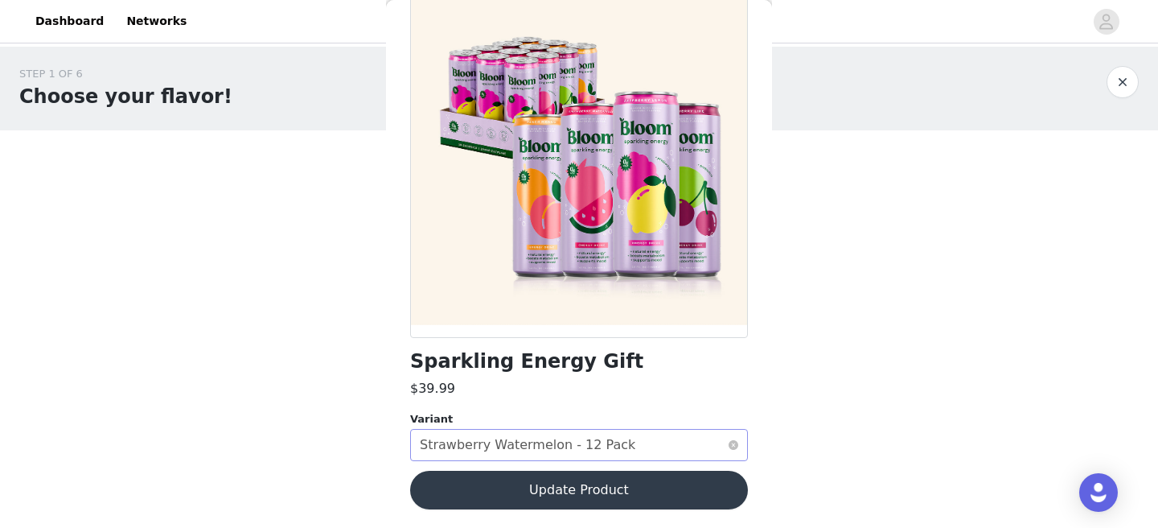
click at [575, 446] on div "Strawberry Watermelon - 12 Pack" at bounding box center [528, 444] width 216 height 31
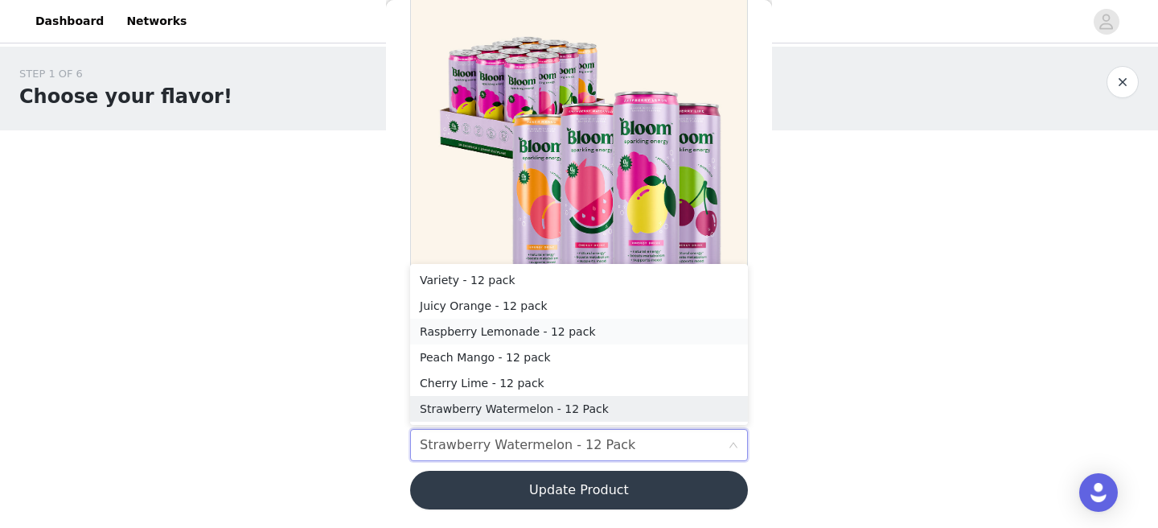
click at [530, 334] on li "Raspberry Lemonade - 12 pack" at bounding box center [579, 331] width 338 height 26
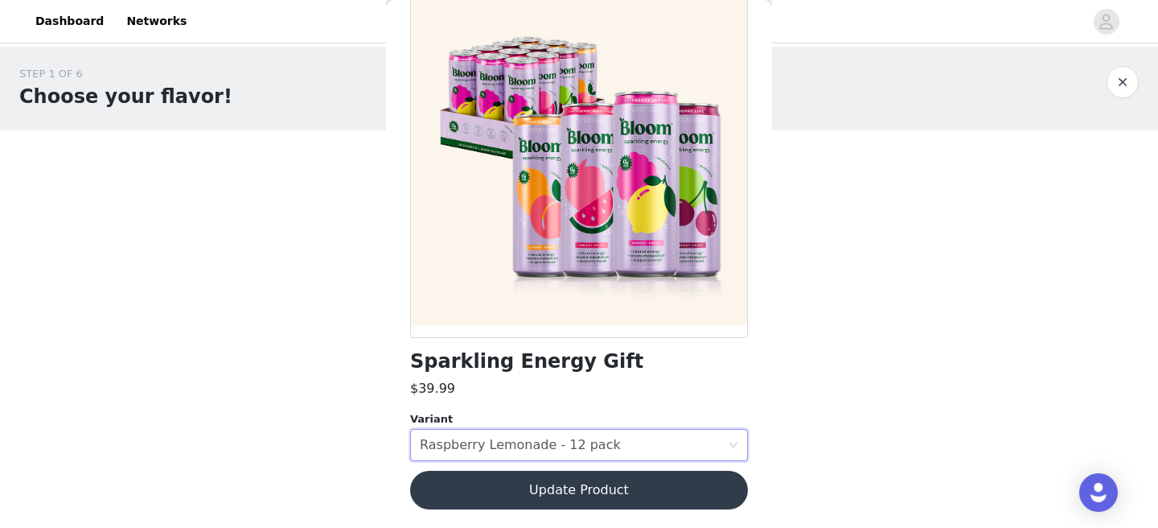
click at [558, 489] on button "Update Product" at bounding box center [579, 490] width 338 height 39
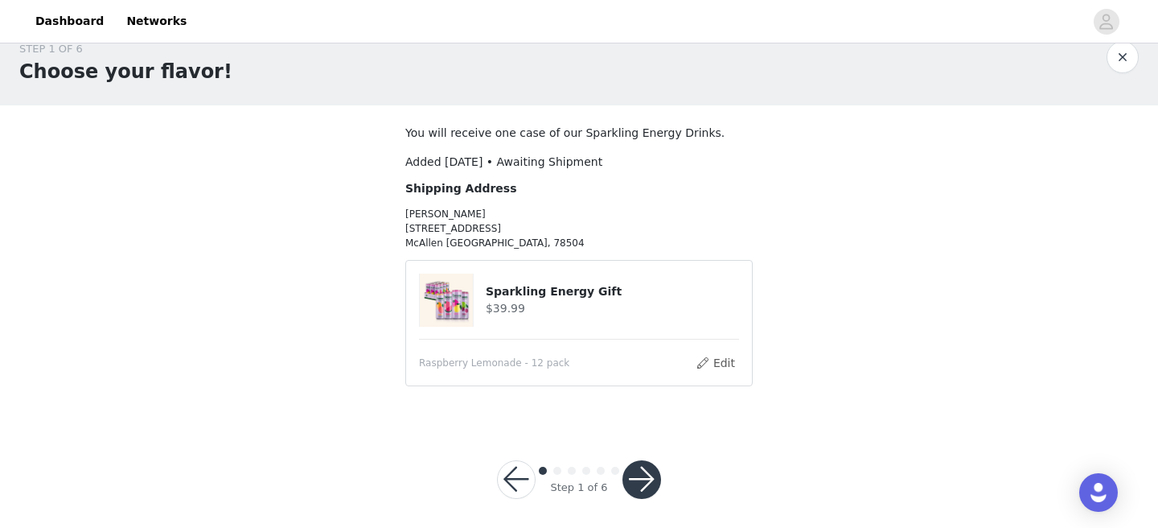
scroll to position [34, 0]
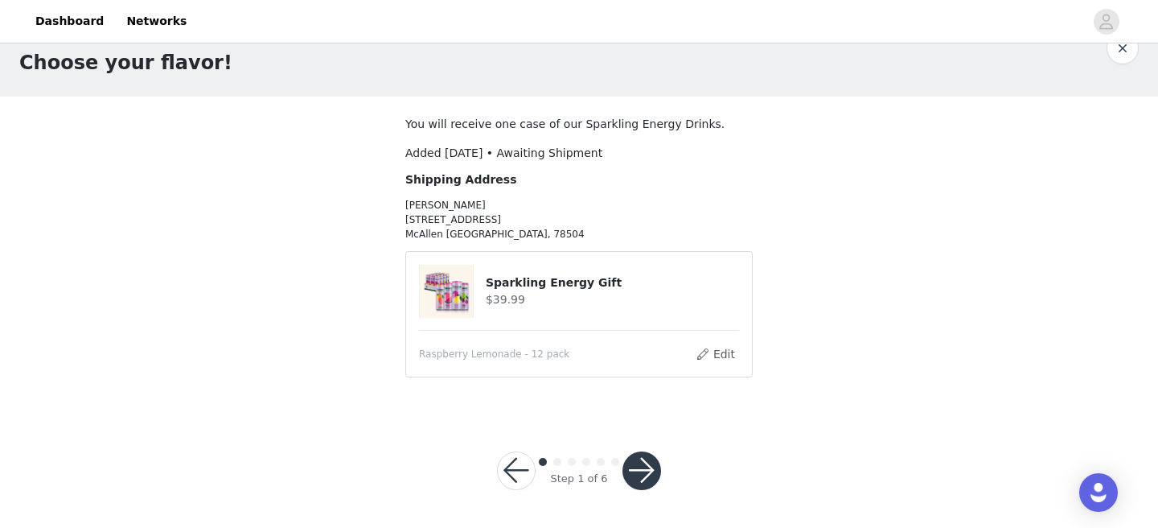
click at [643, 471] on button "button" at bounding box center [642, 470] width 39 height 39
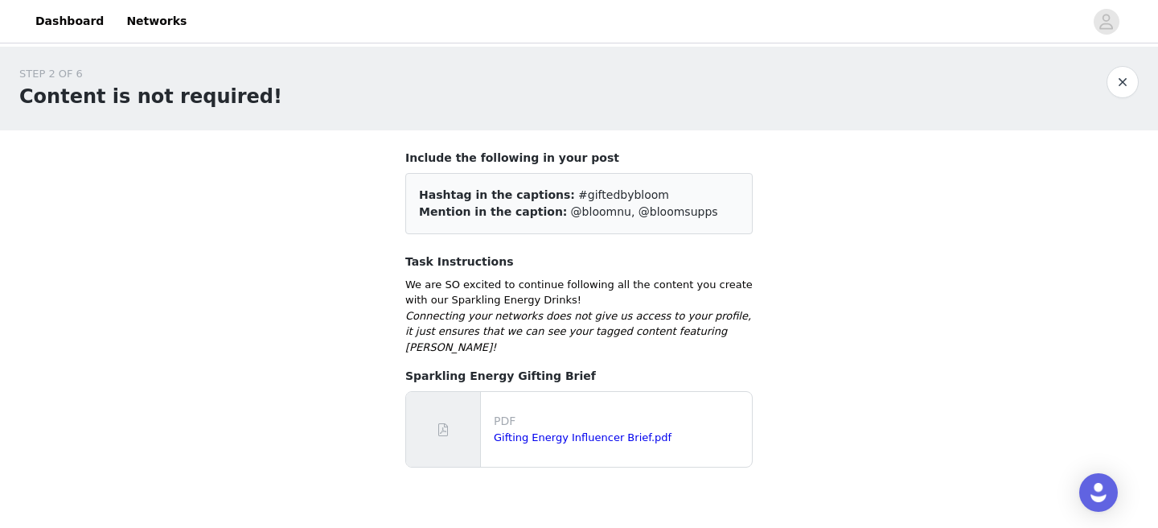
scroll to position [72, 0]
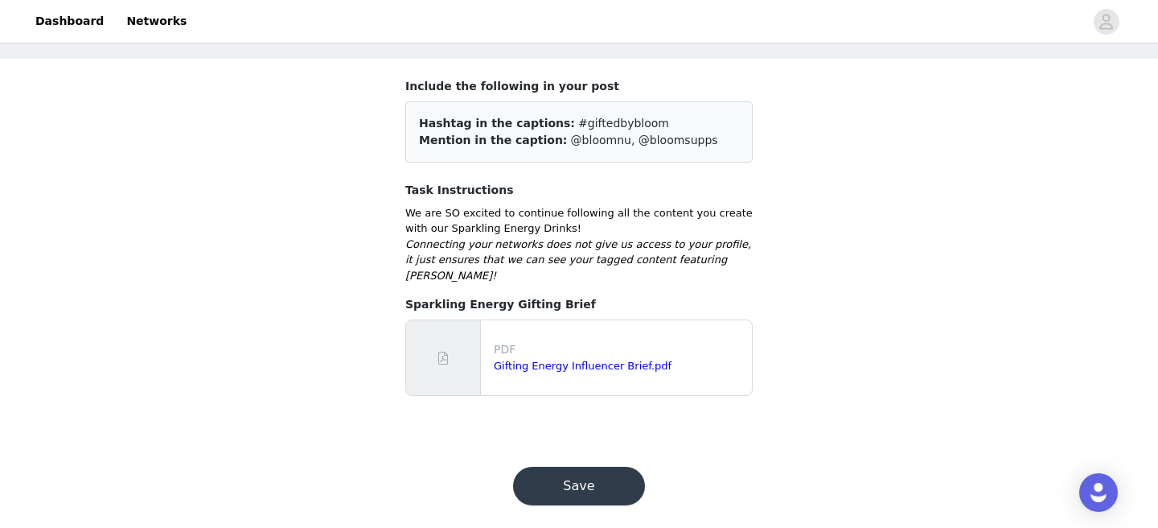
click at [598, 471] on button "Save" at bounding box center [579, 485] width 132 height 39
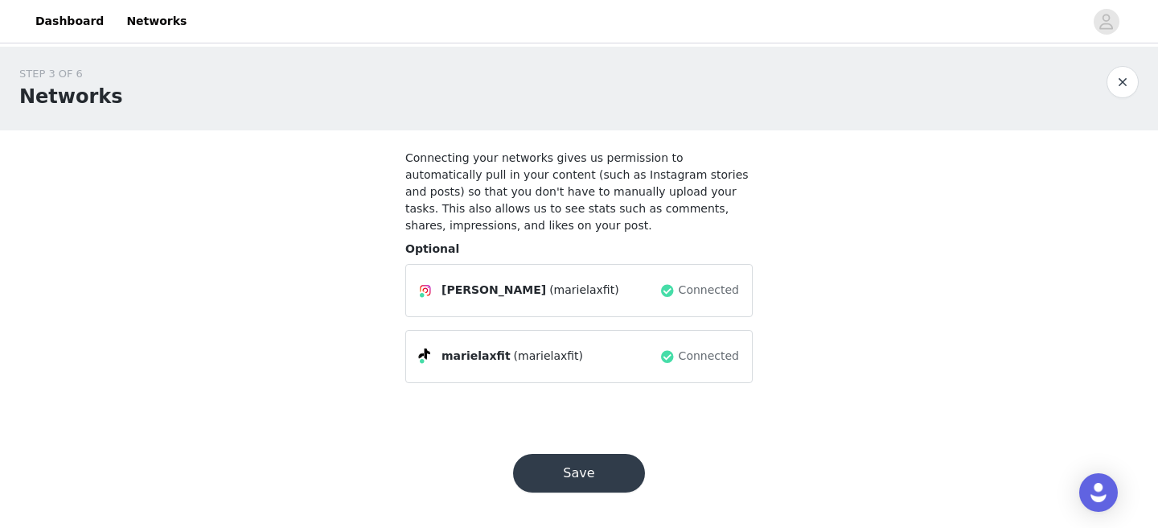
click at [608, 464] on button "Save" at bounding box center [579, 473] width 132 height 39
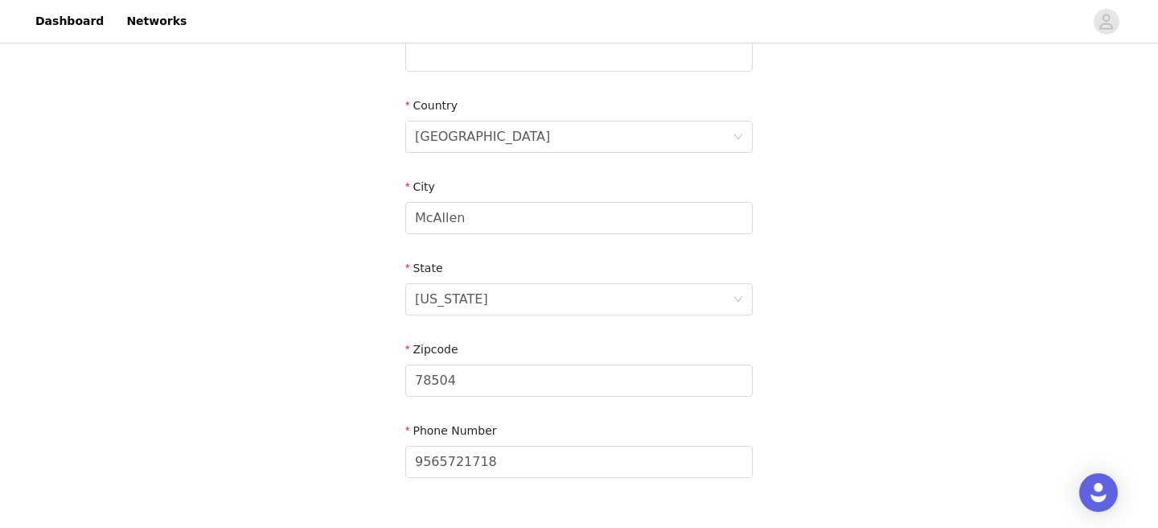
scroll to position [569, 0]
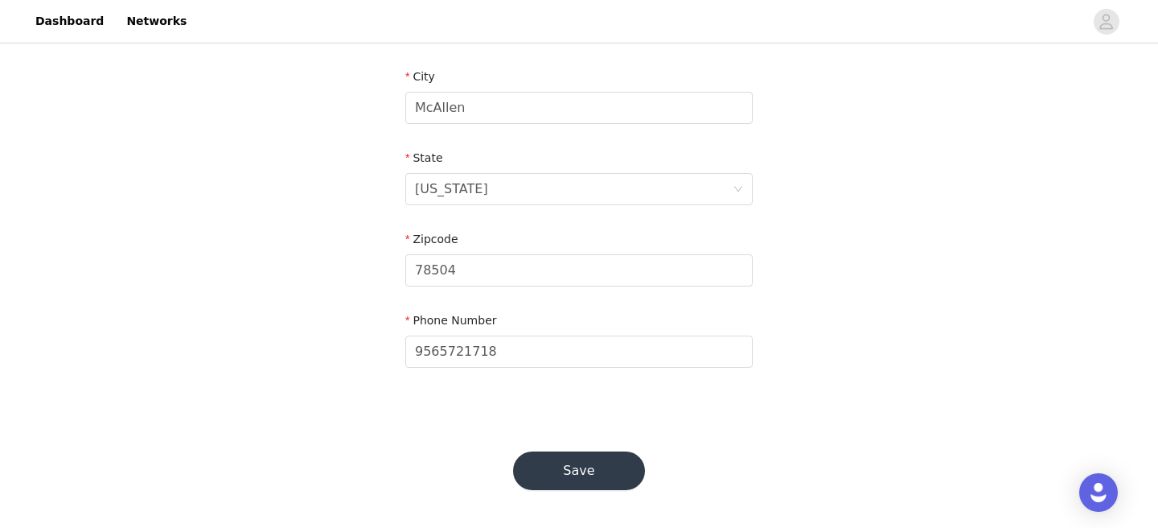
click at [601, 468] on button "Save" at bounding box center [579, 470] width 132 height 39
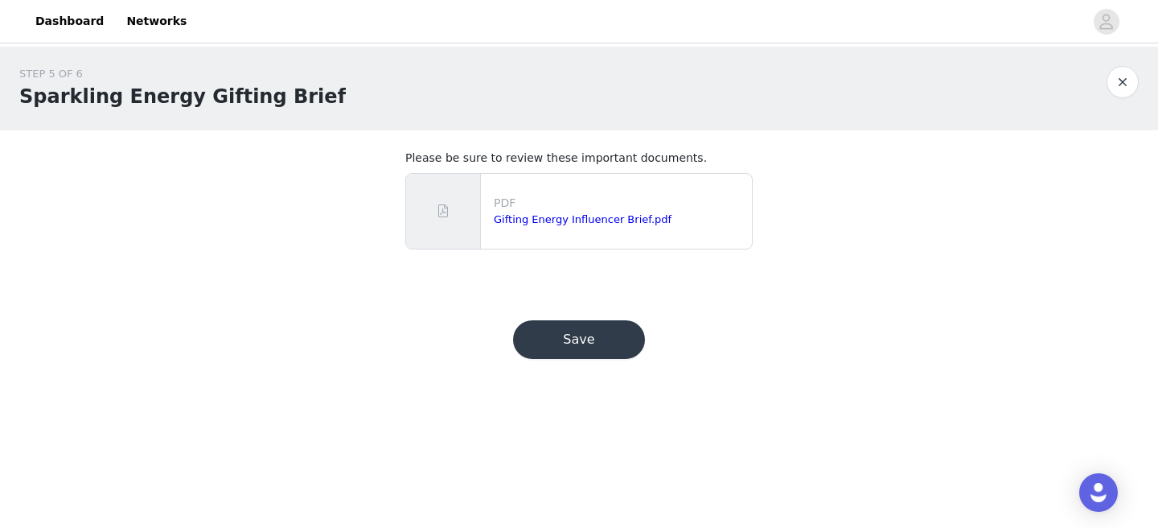
click at [625, 330] on button "Save" at bounding box center [579, 339] width 132 height 39
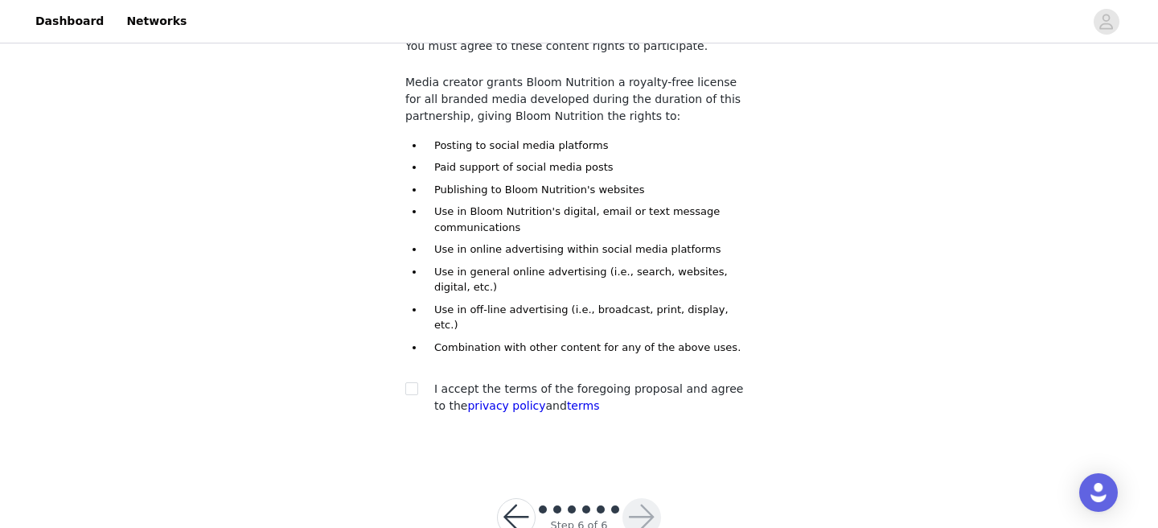
scroll to position [143, 0]
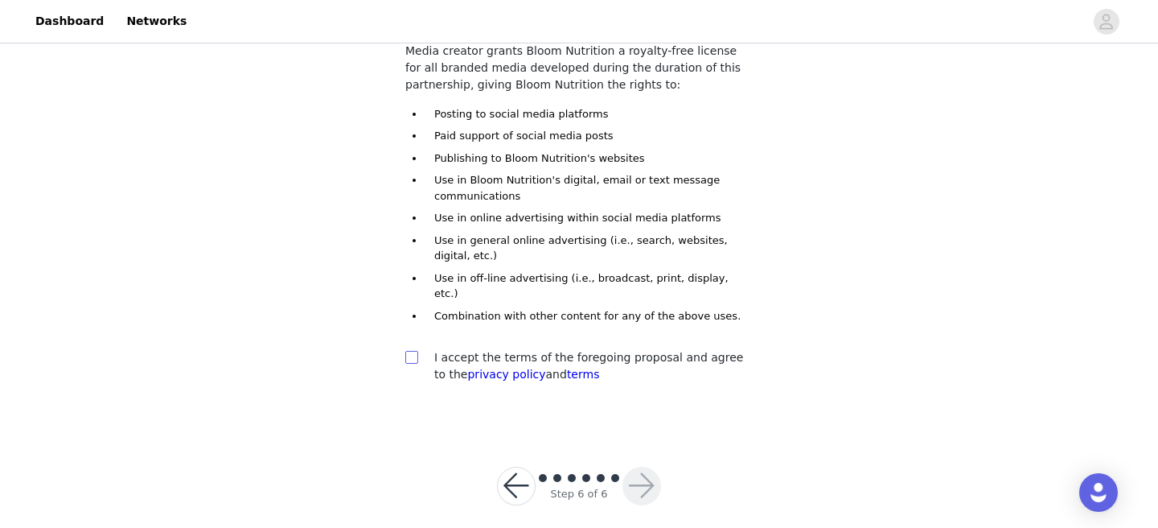
click at [407, 351] on input "checkbox" at bounding box center [410, 356] width 11 height 11
checkbox input "true"
click at [643, 472] on button "button" at bounding box center [642, 485] width 39 height 39
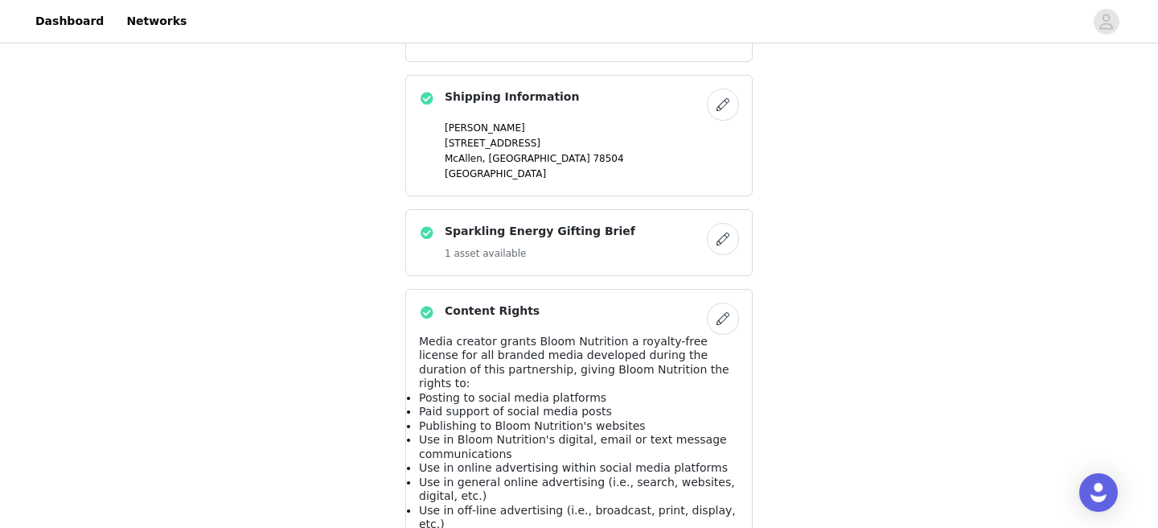
scroll to position [626, 0]
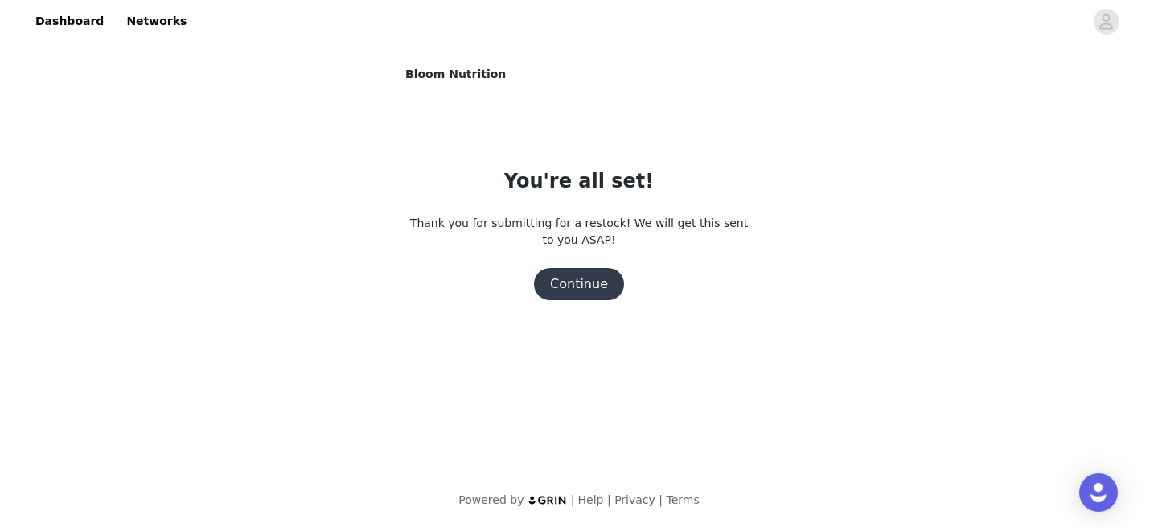
scroll to position [0, 0]
click at [605, 281] on button "Continue" at bounding box center [579, 284] width 90 height 32
